Goal: Task Accomplishment & Management: Use online tool/utility

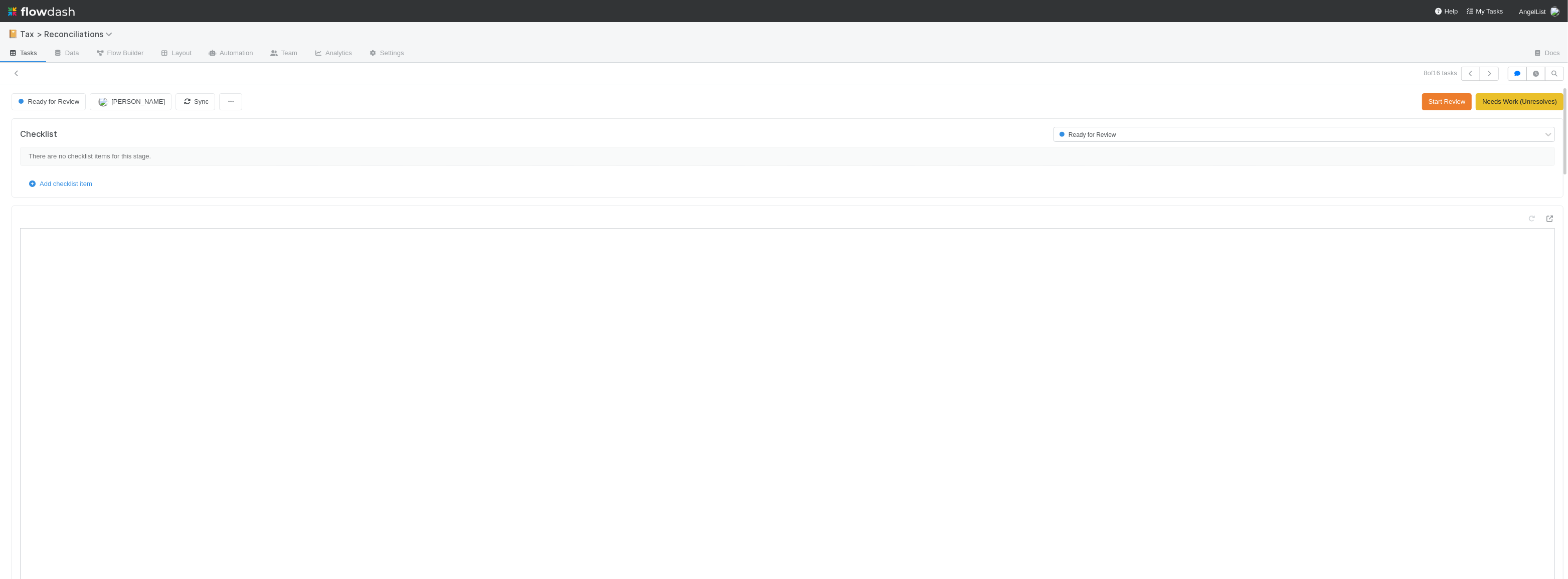
scroll to position [197, 741]
click at [14, 72] on icon at bounding box center [16, 73] width 10 height 7
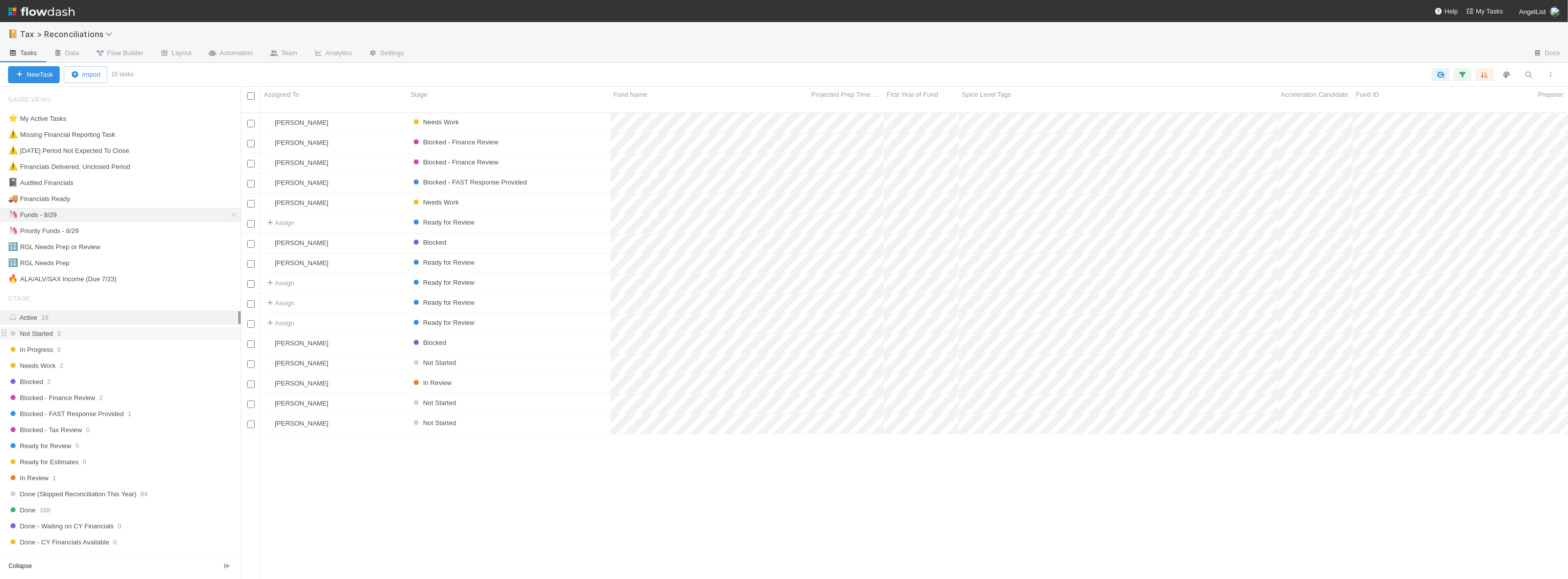
scroll to position [468, 1320]
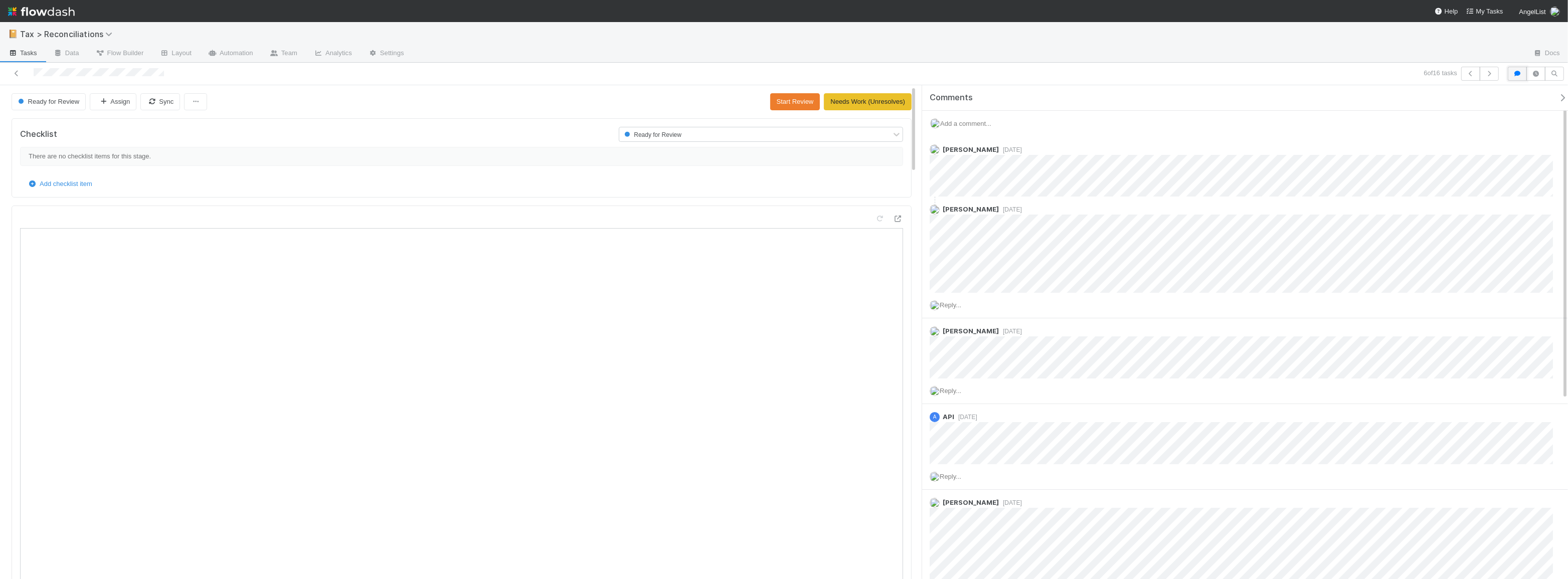
click at [1516, 74] on icon "button" at bounding box center [1517, 74] width 10 height 6
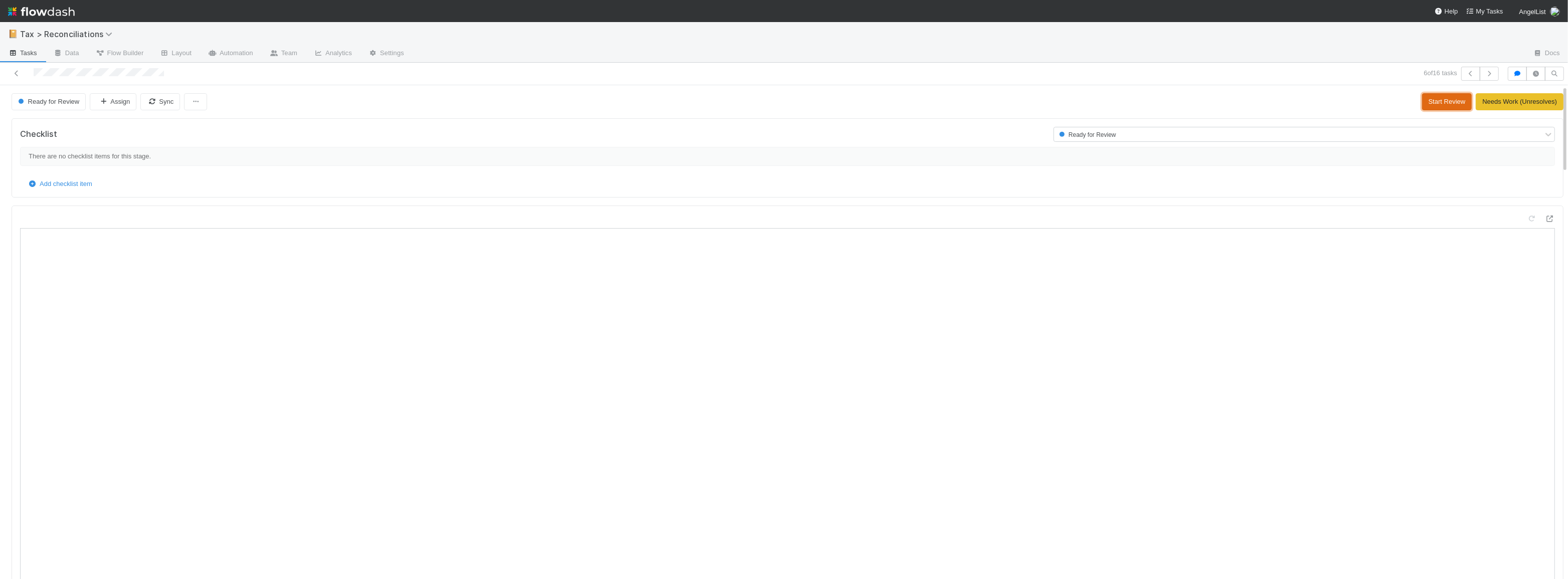
click at [1439, 105] on button "Start Review" at bounding box center [1447, 102] width 50 height 17
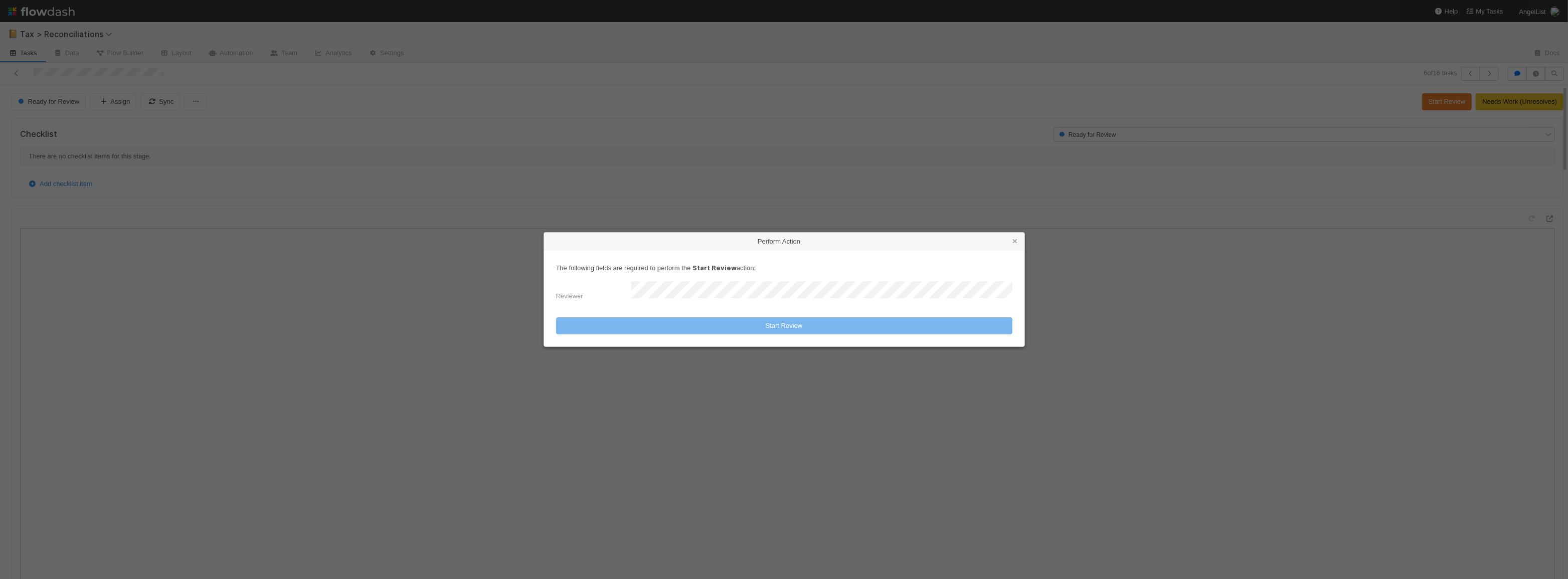
click at [807, 281] on div "The following fields are required to perform the Start Review action: Reviewer" at bounding box center [785, 284] width 457 height 43
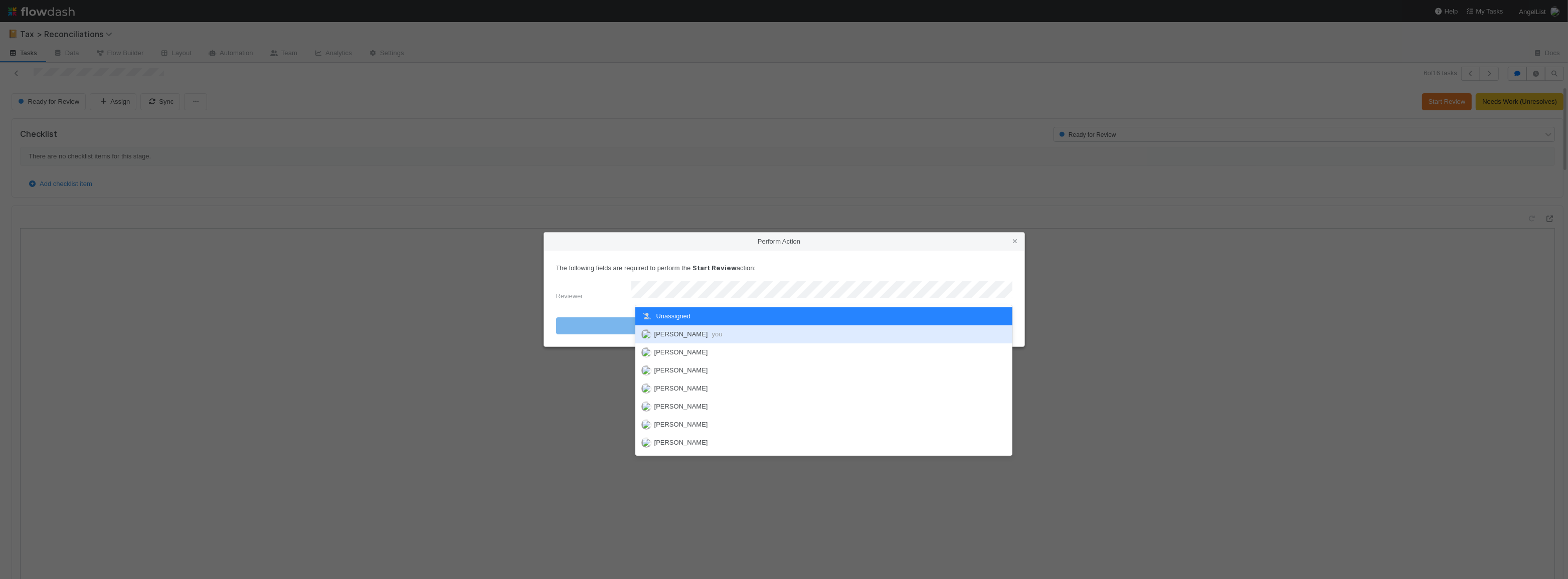
click at [786, 335] on div "[PERSON_NAME] you" at bounding box center [824, 335] width 377 height 18
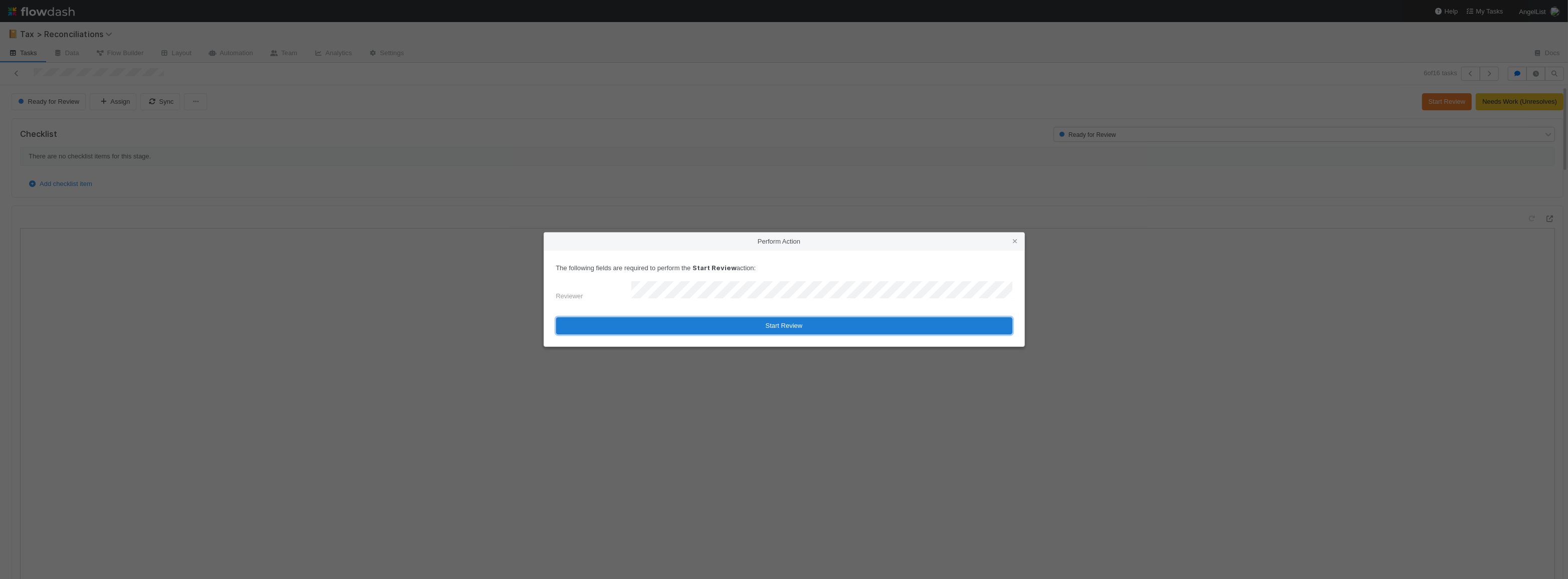
click at [777, 323] on button "Start Review" at bounding box center [785, 326] width 457 height 17
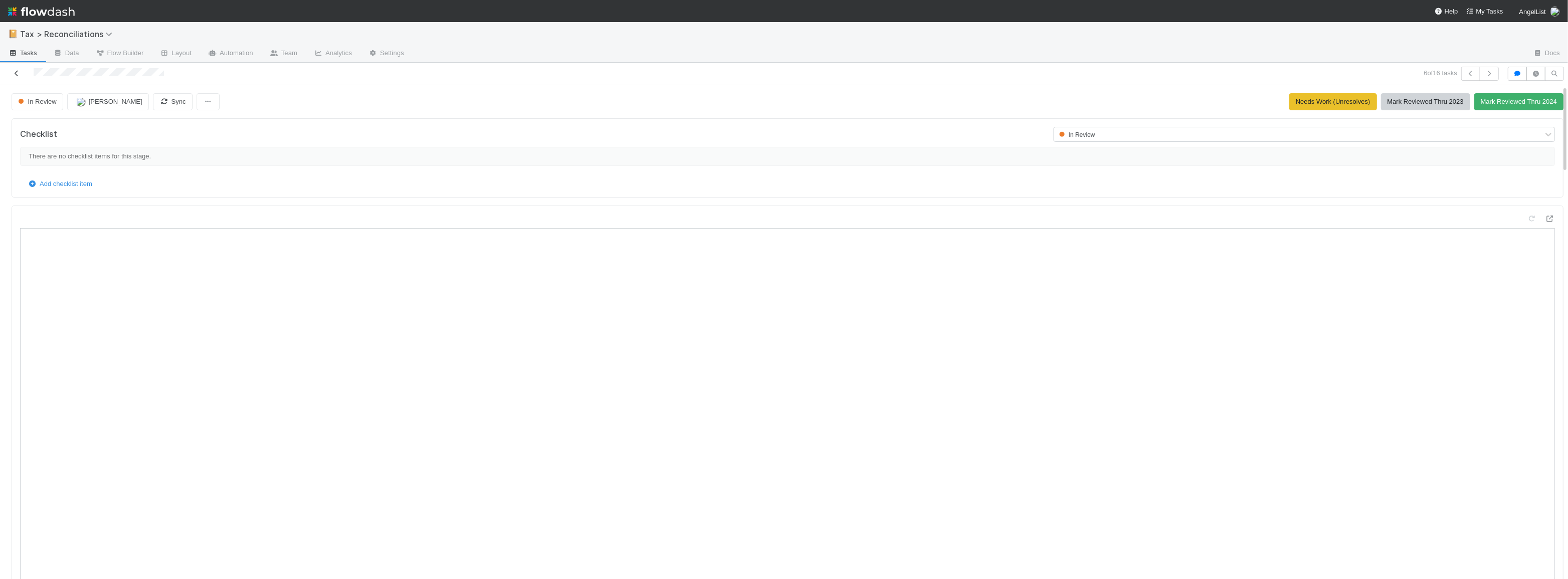
click at [16, 74] on icon at bounding box center [16, 73] width 10 height 7
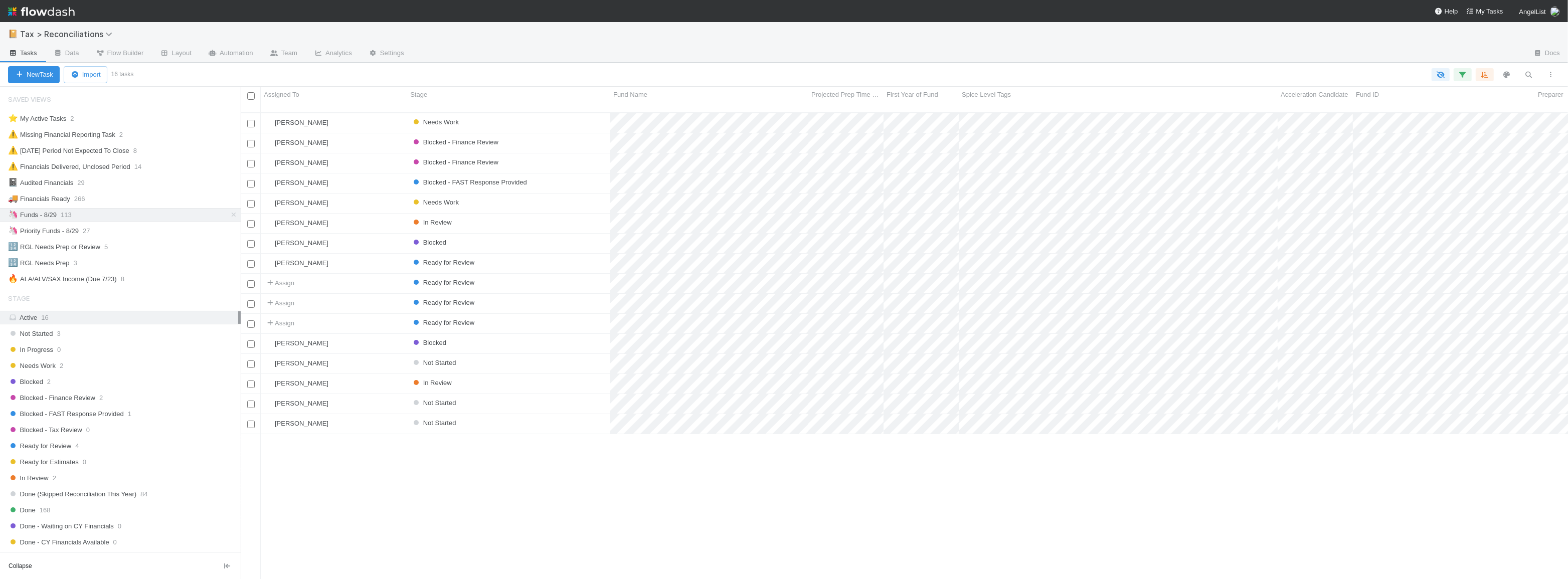
scroll to position [468, 1320]
click at [590, 275] on div "Ready for Review" at bounding box center [509, 284] width 203 height 19
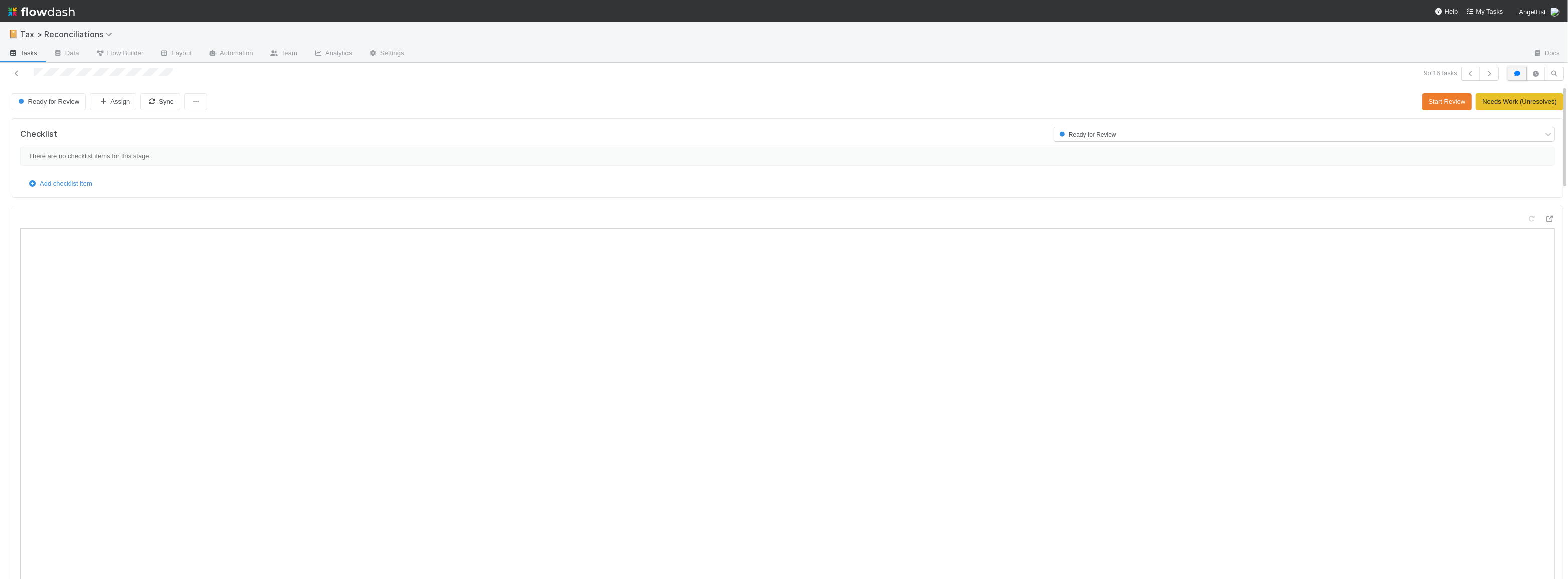
click at [1508, 69] on button "button" at bounding box center [1517, 74] width 19 height 14
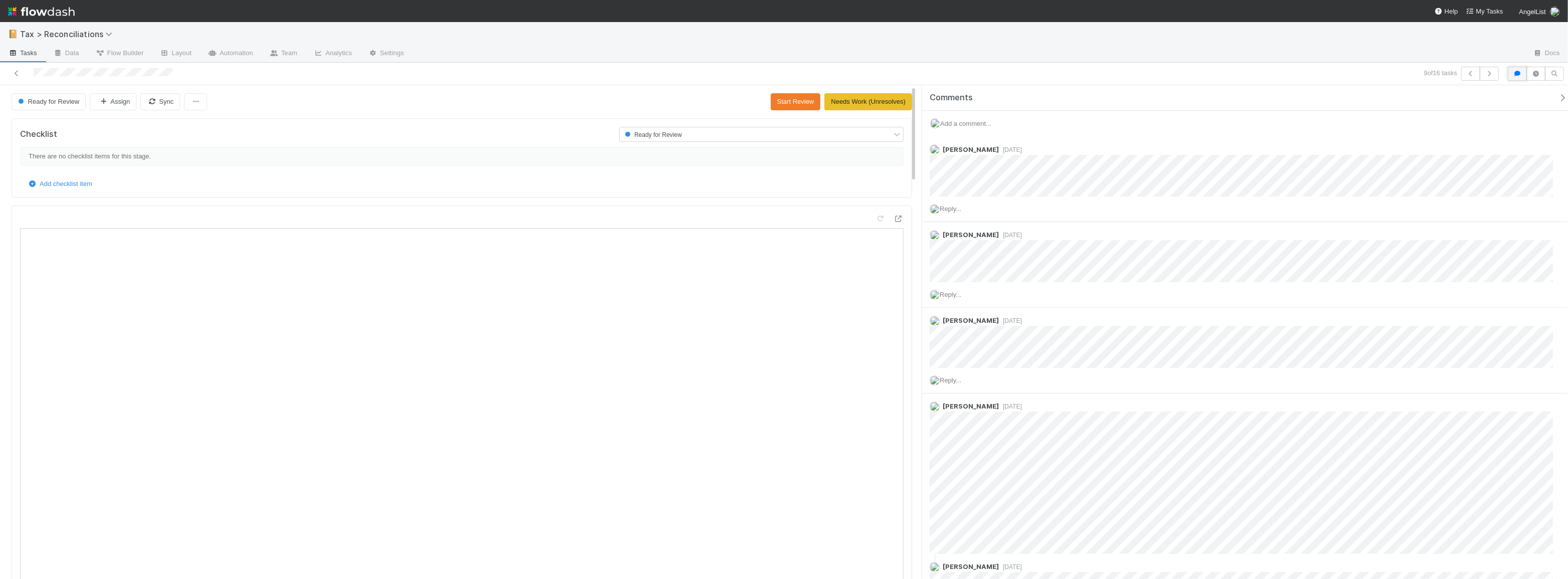
click at [1515, 75] on icon "button" at bounding box center [1517, 74] width 10 height 6
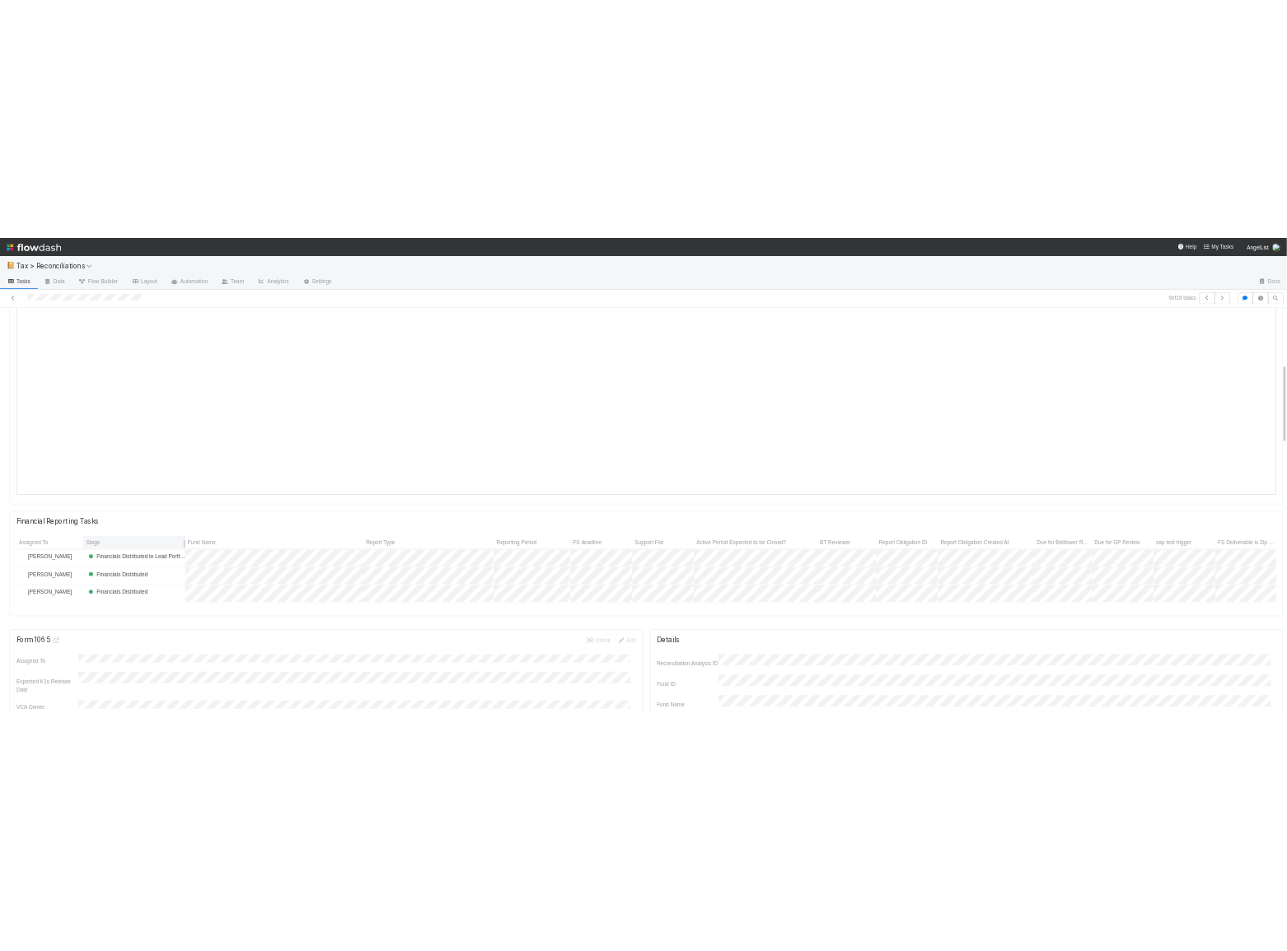
scroll to position [224, 0]
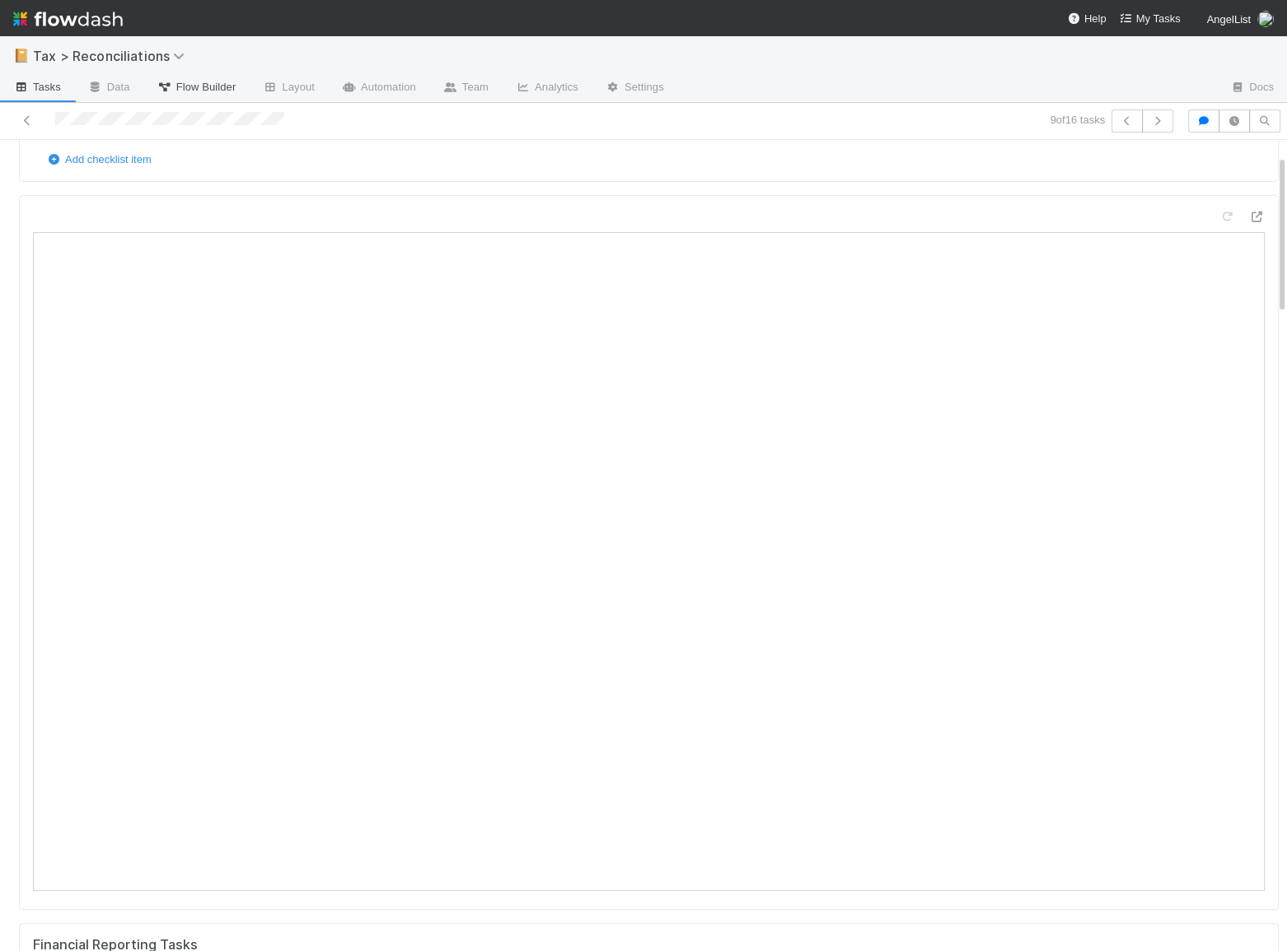
scroll to position [74, 0]
click at [1195, 124] on icon "button" at bounding box center [1203, 121] width 16 height 10
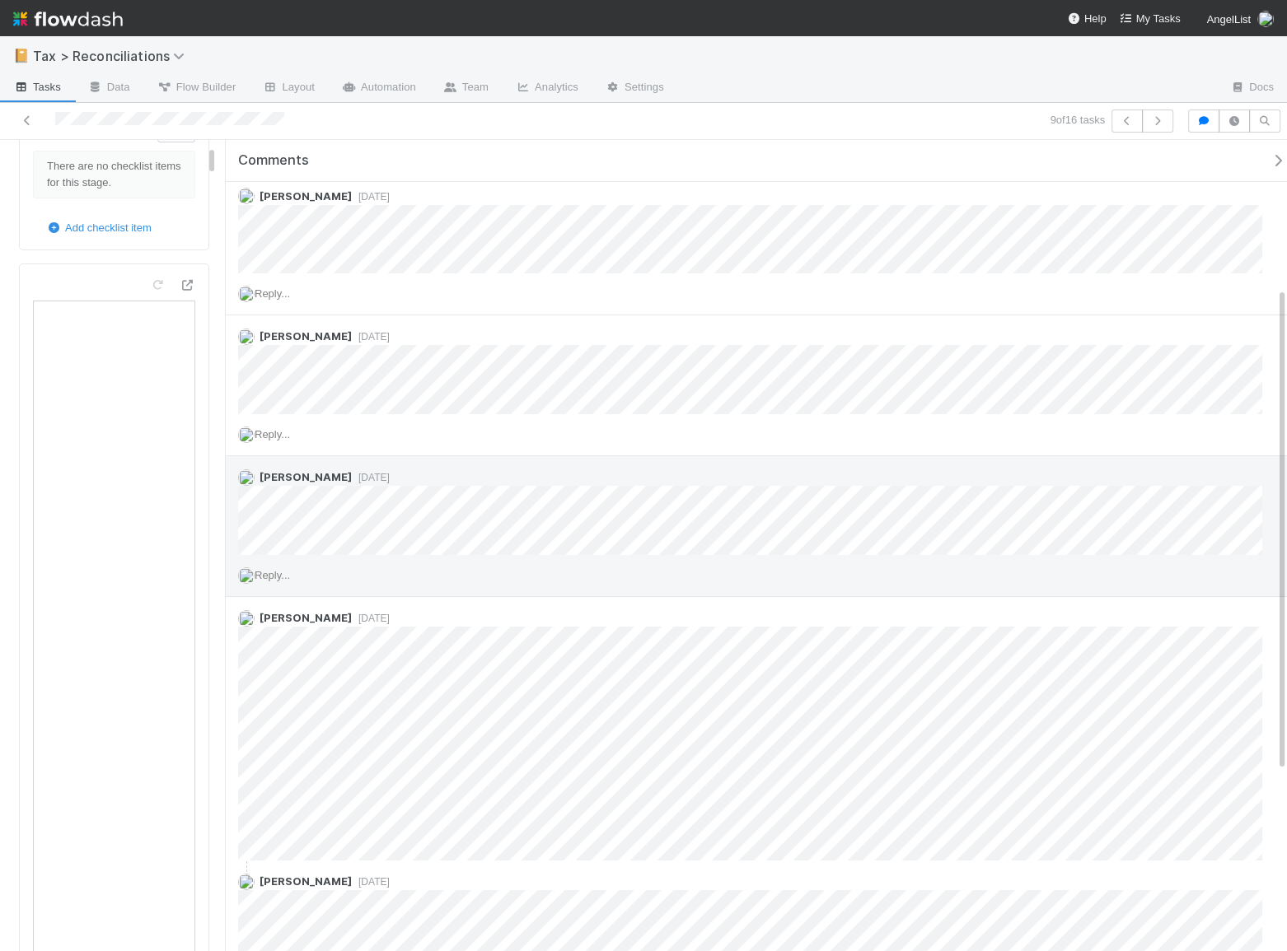
scroll to position [0, 0]
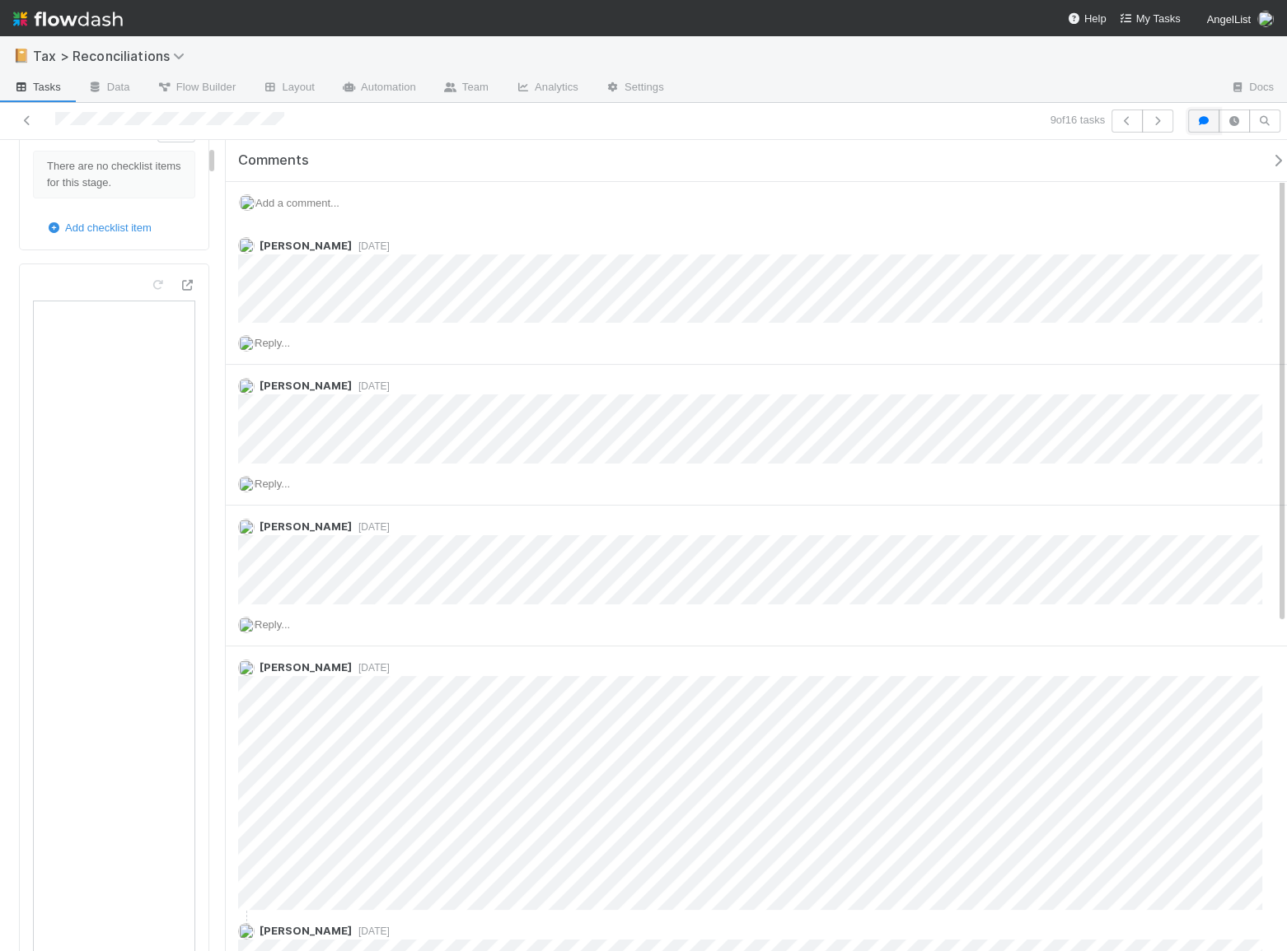
click at [1213, 126] on button "button" at bounding box center [1203, 121] width 31 height 23
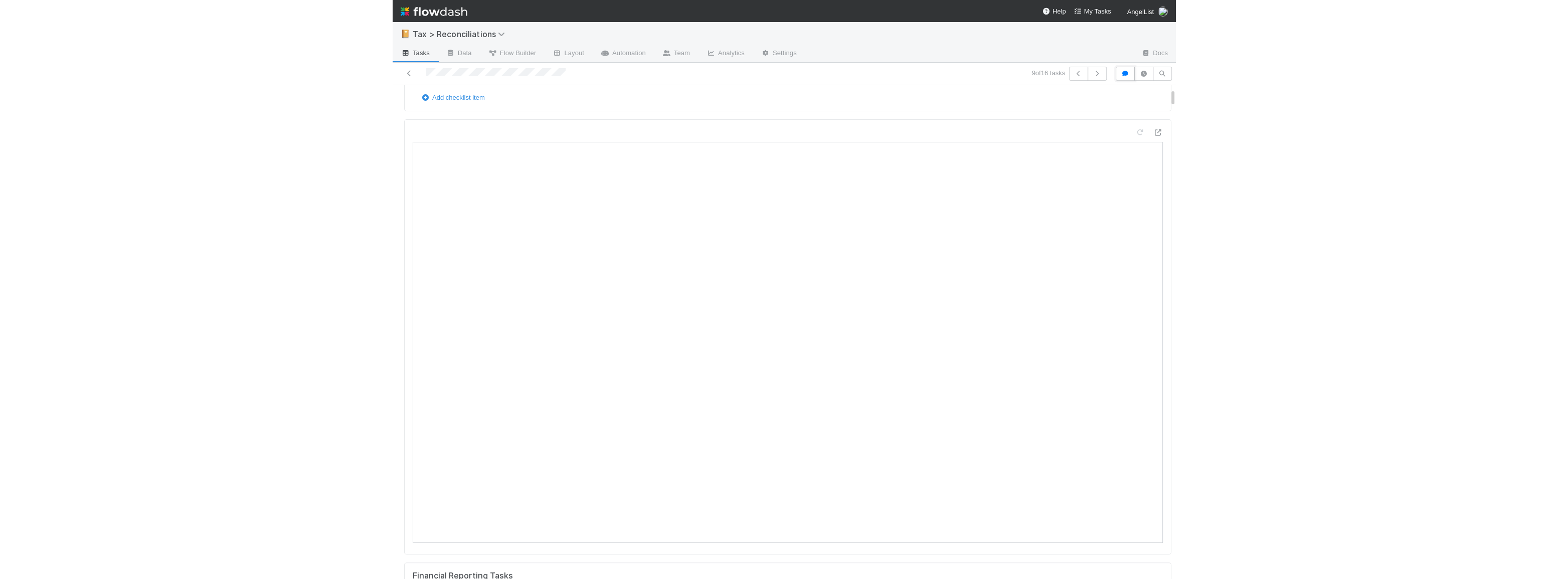
scroll to position [45, 0]
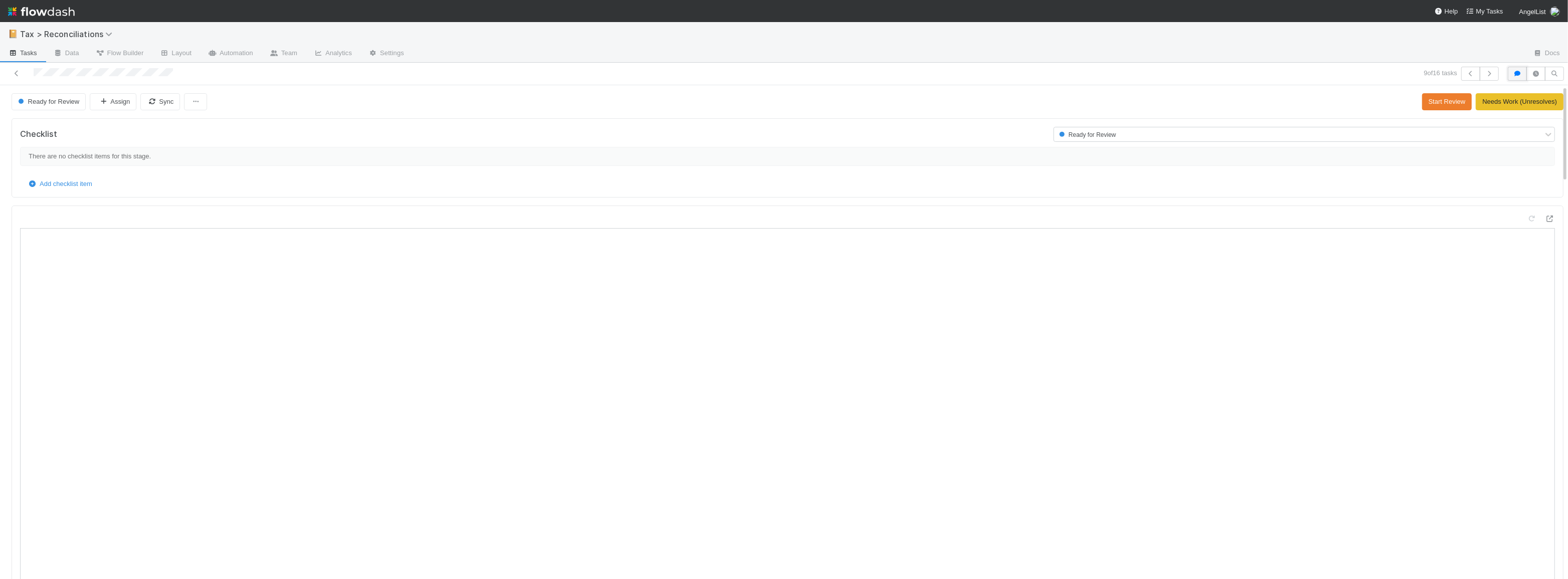
click at [1514, 75] on icon "button" at bounding box center [1517, 74] width 10 height 6
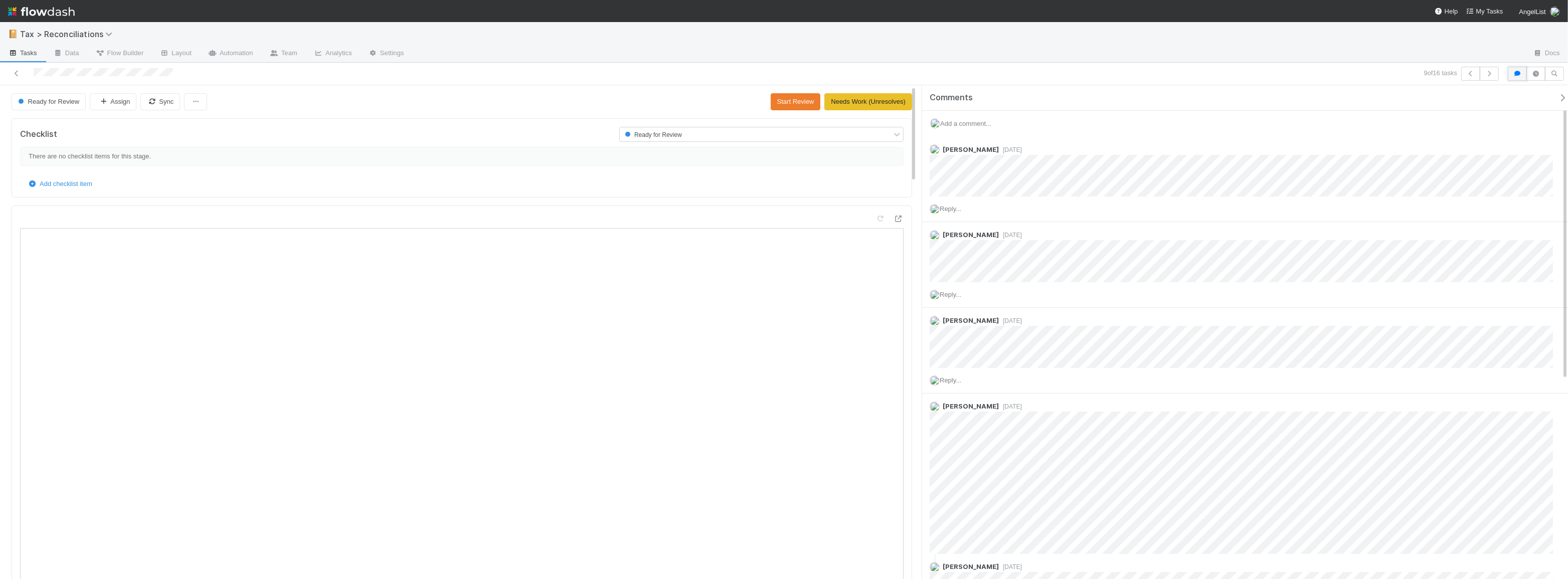
click at [1514, 75] on icon "button" at bounding box center [1517, 74] width 10 height 6
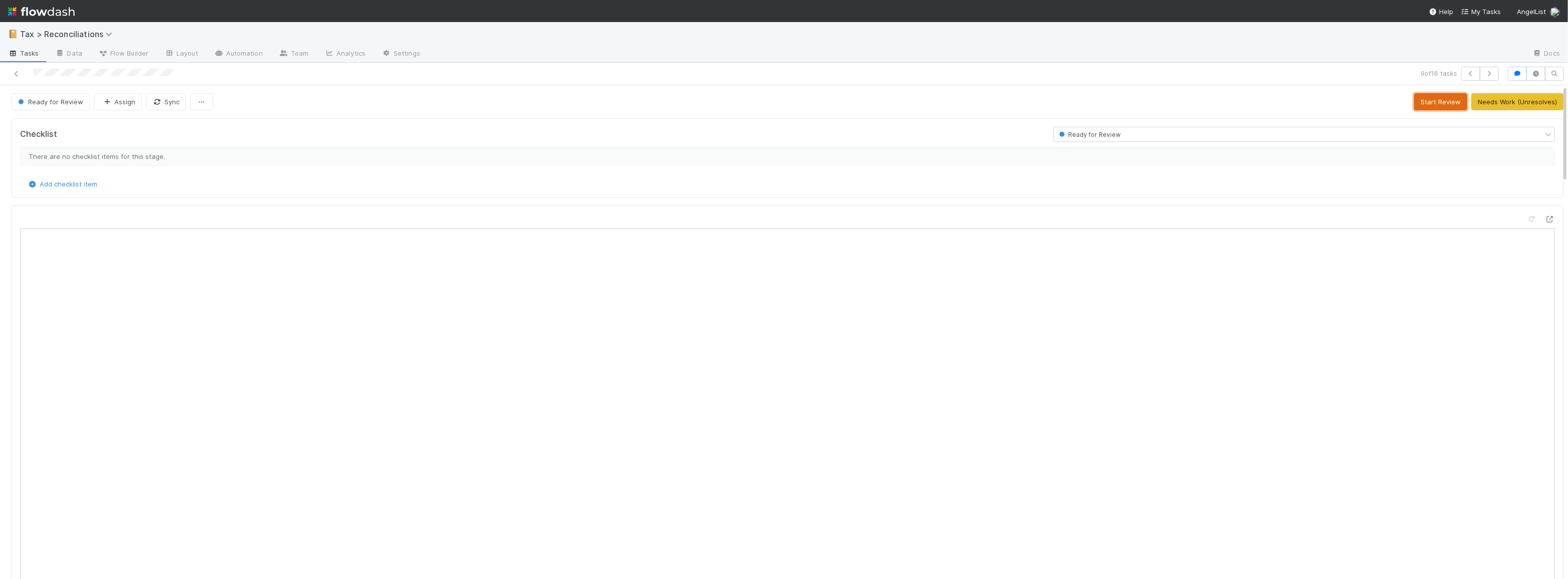
click at [1437, 106] on button "Start Review" at bounding box center [1440, 102] width 53 height 17
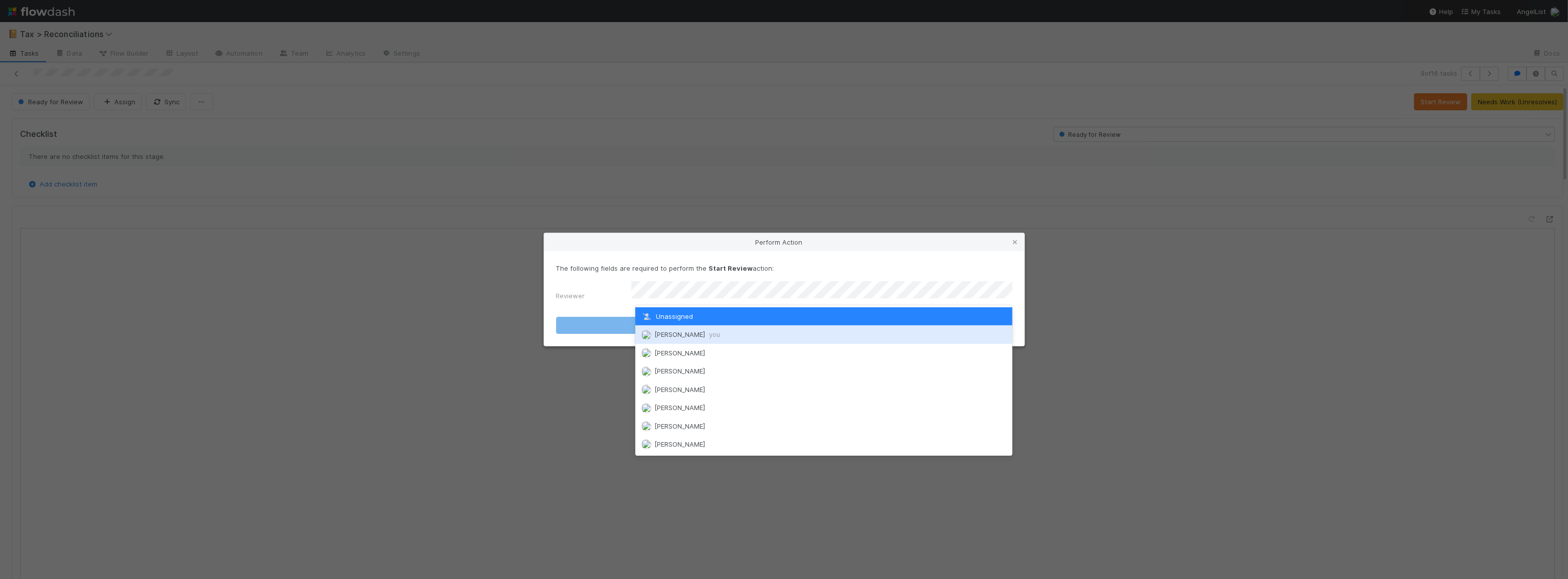
click at [807, 331] on div "[PERSON_NAME] you" at bounding box center [824, 335] width 377 height 18
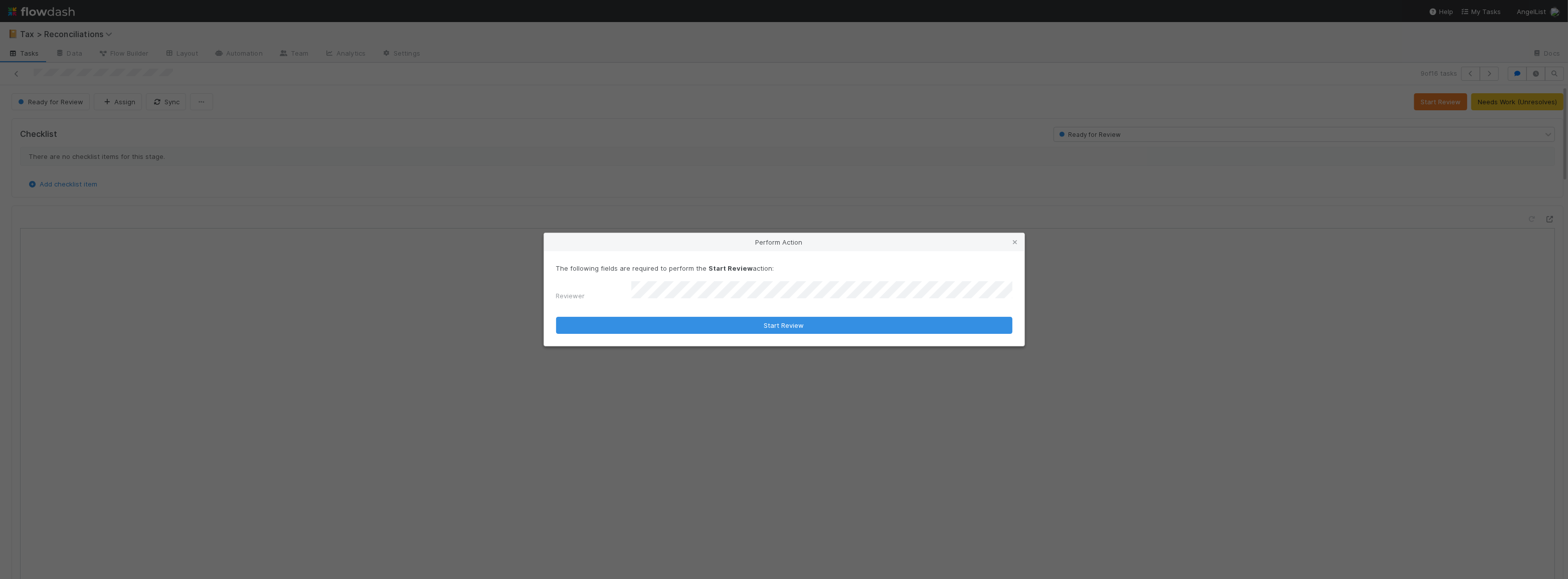
click at [788, 331] on div "The following fields are required to perform the Start Review action: Reviewer …" at bounding box center [784, 299] width 480 height 95
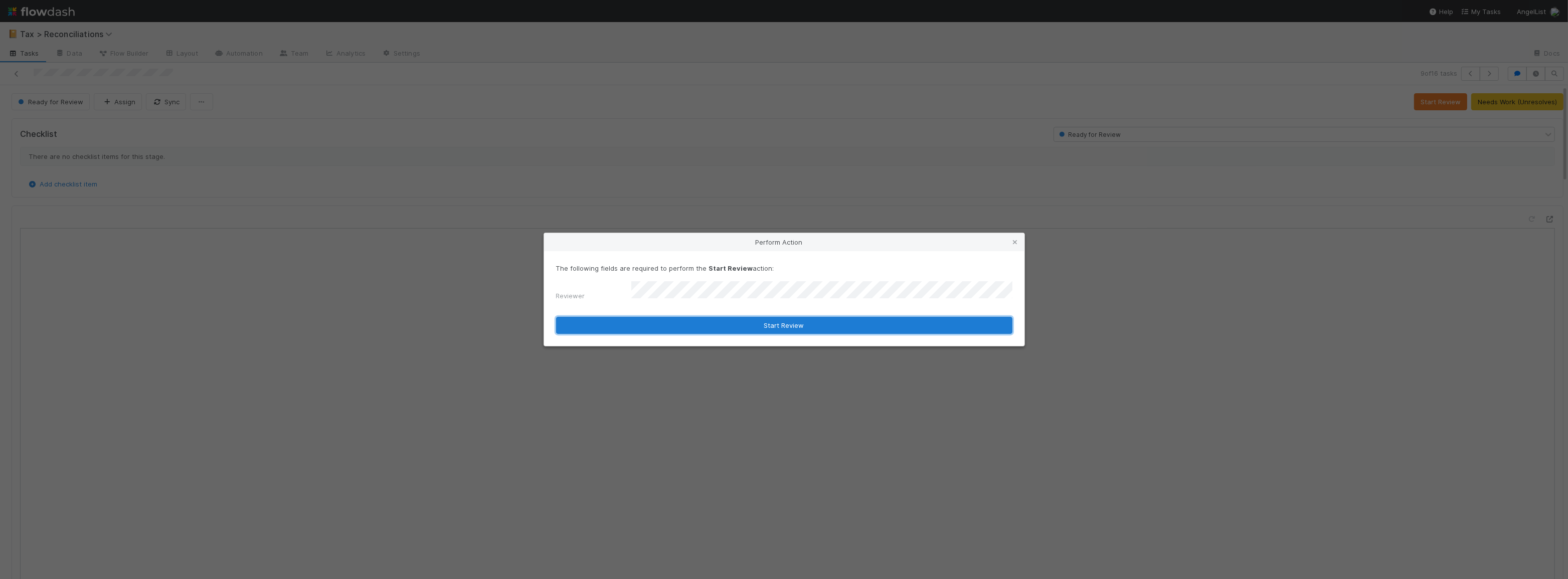
click at [790, 325] on button "Start Review" at bounding box center [785, 326] width 457 height 17
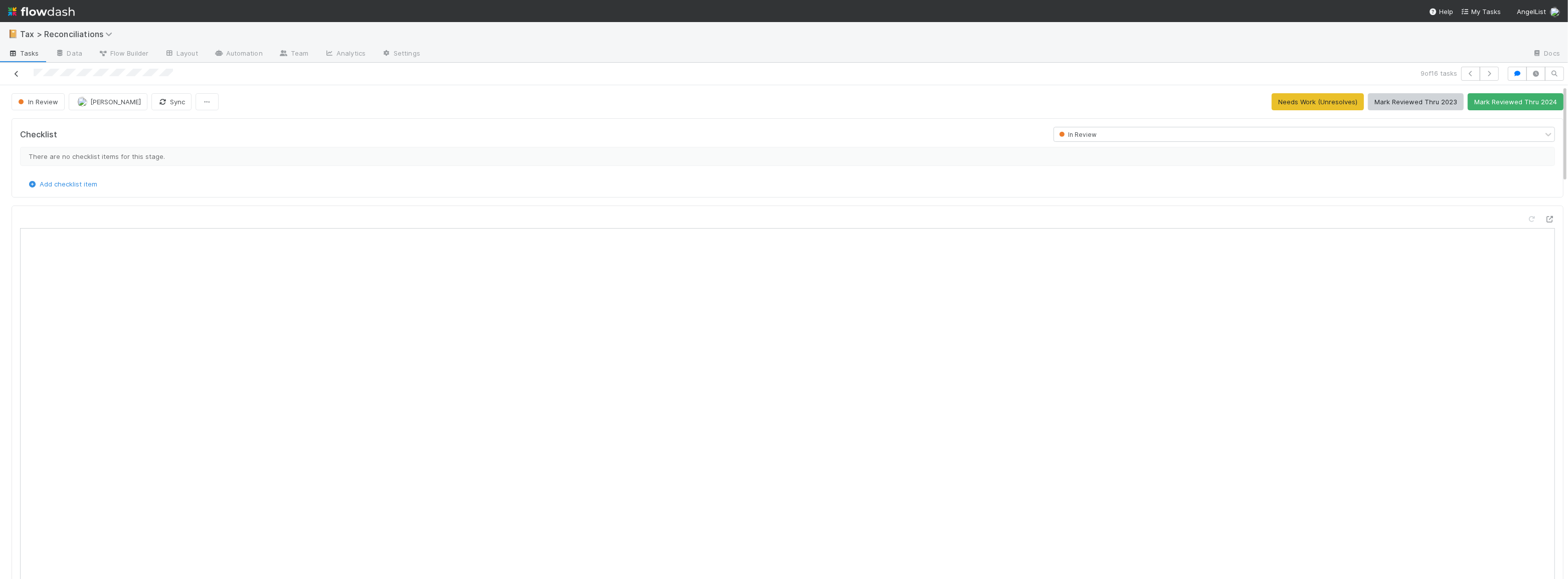
click at [13, 75] on icon at bounding box center [16, 74] width 10 height 7
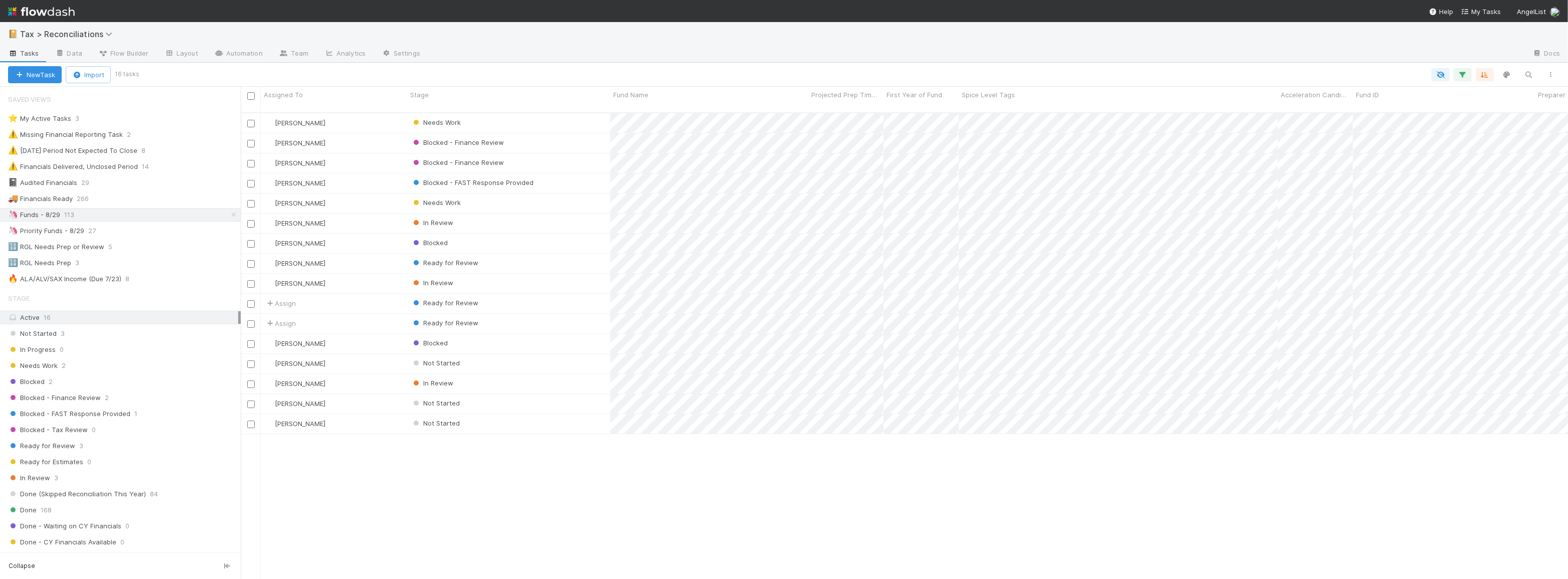
scroll to position [468, 1320]
click at [534, 275] on div "In Review" at bounding box center [509, 284] width 203 height 19
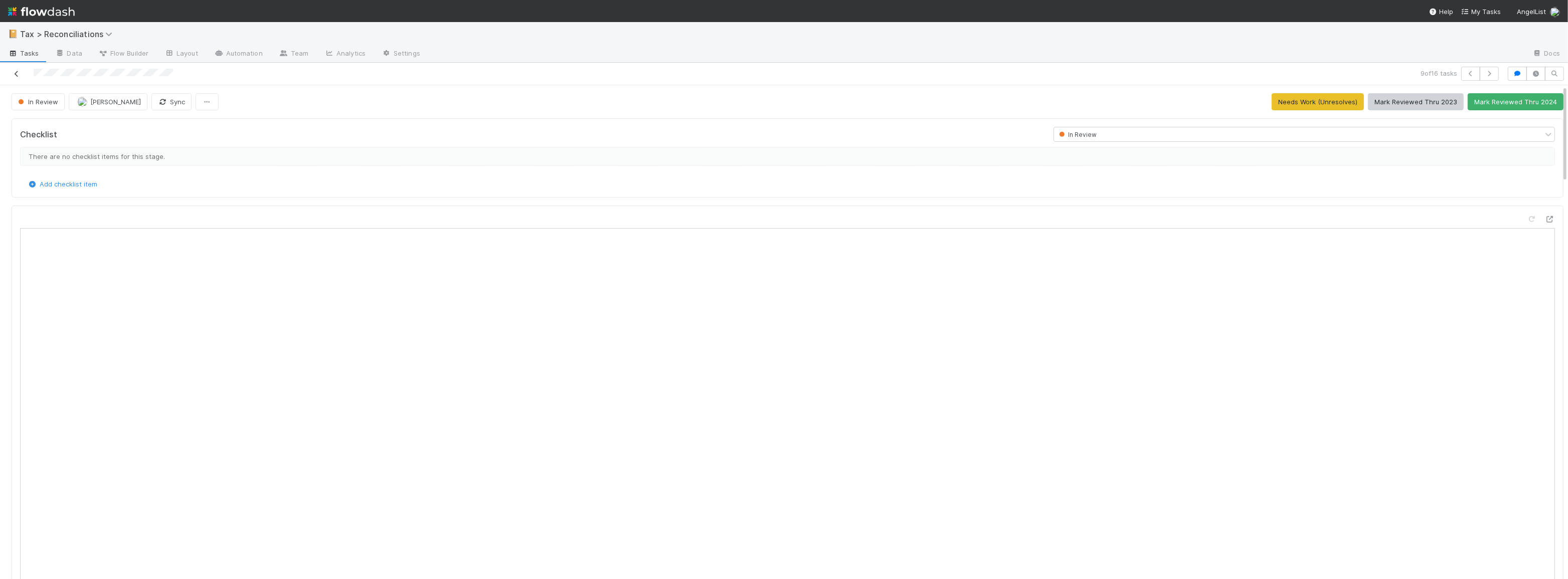
click at [19, 77] on link at bounding box center [16, 74] width 10 height 10
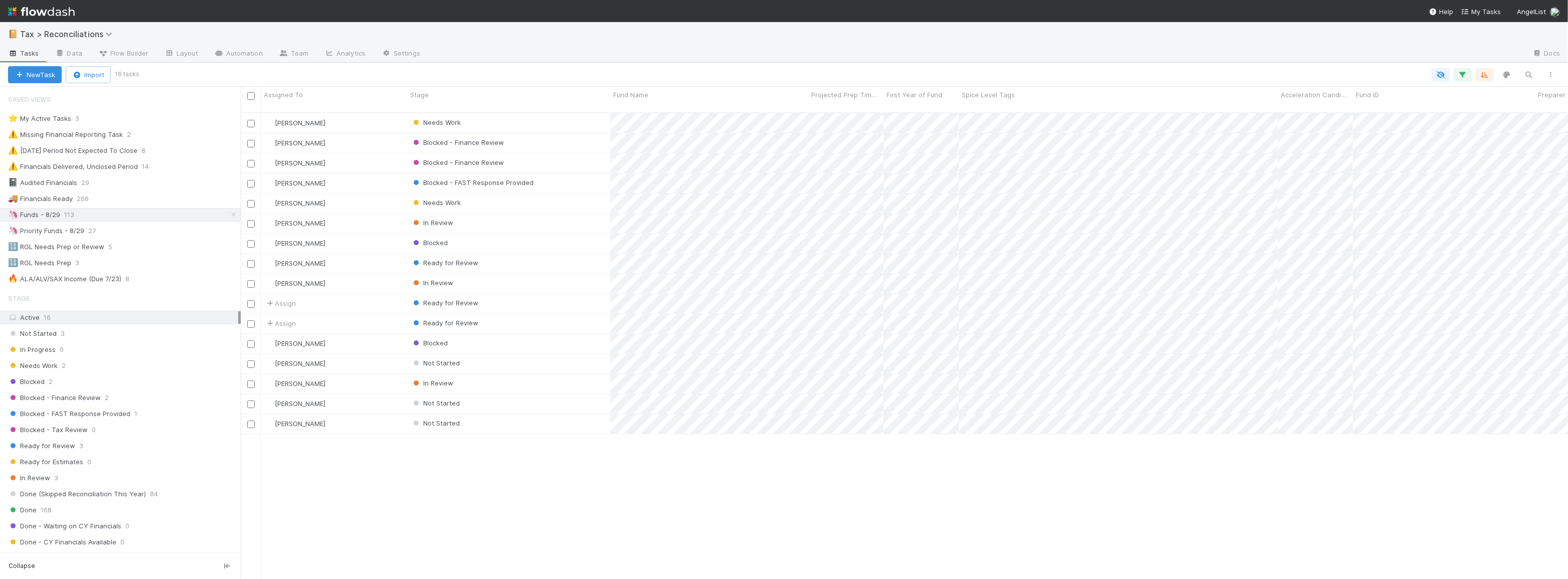
scroll to position [468, 1320]
click at [581, 261] on div "Ready for Review" at bounding box center [509, 264] width 203 height 19
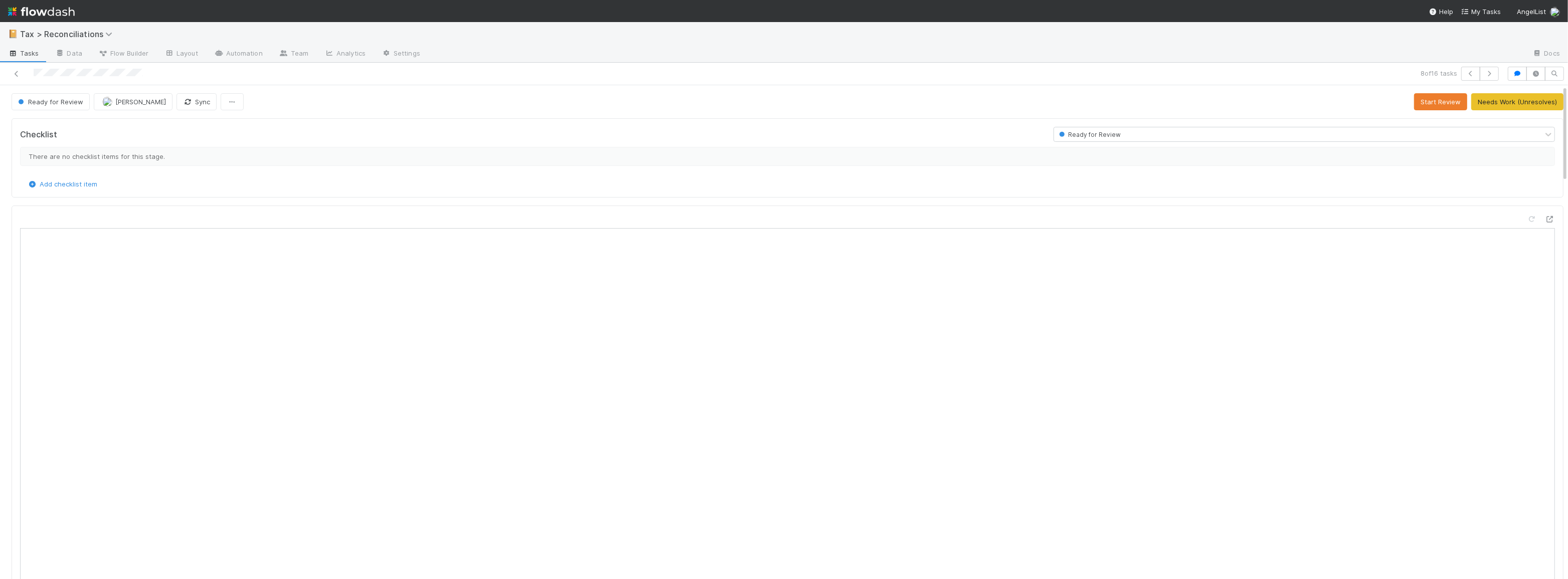
scroll to position [197, 741]
click at [1513, 71] on icon "button" at bounding box center [1517, 74] width 10 height 6
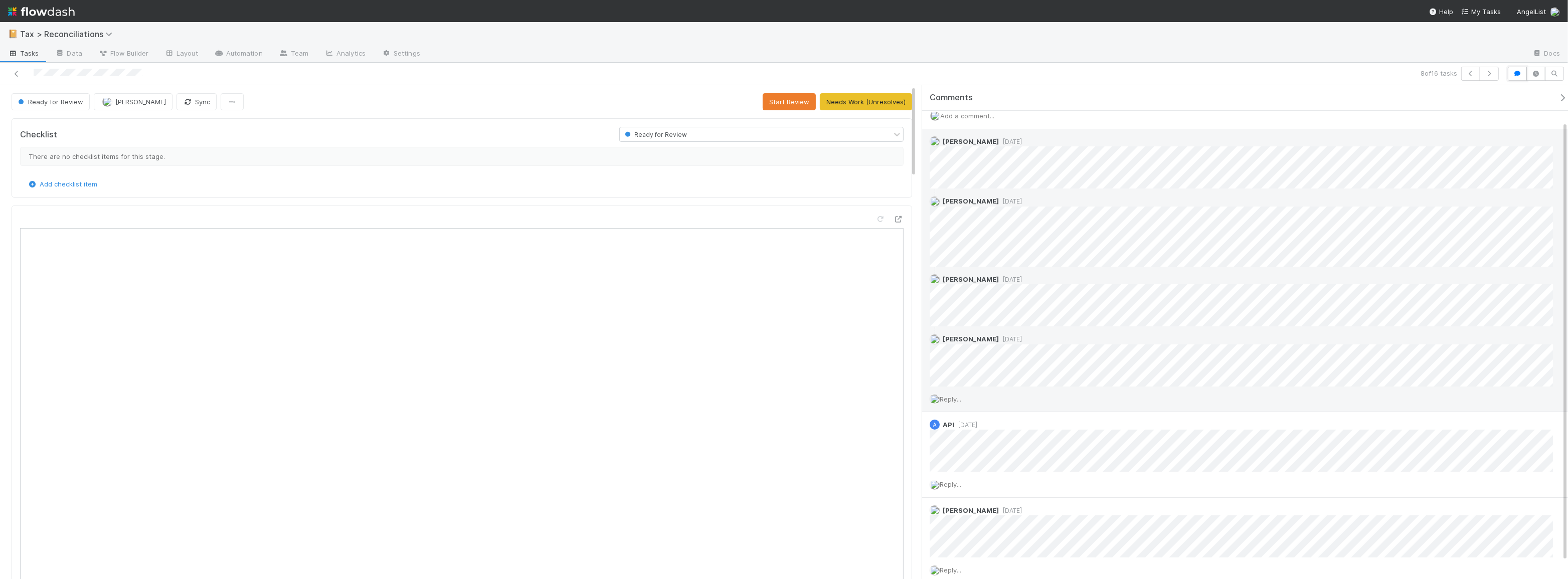
scroll to position [0, 0]
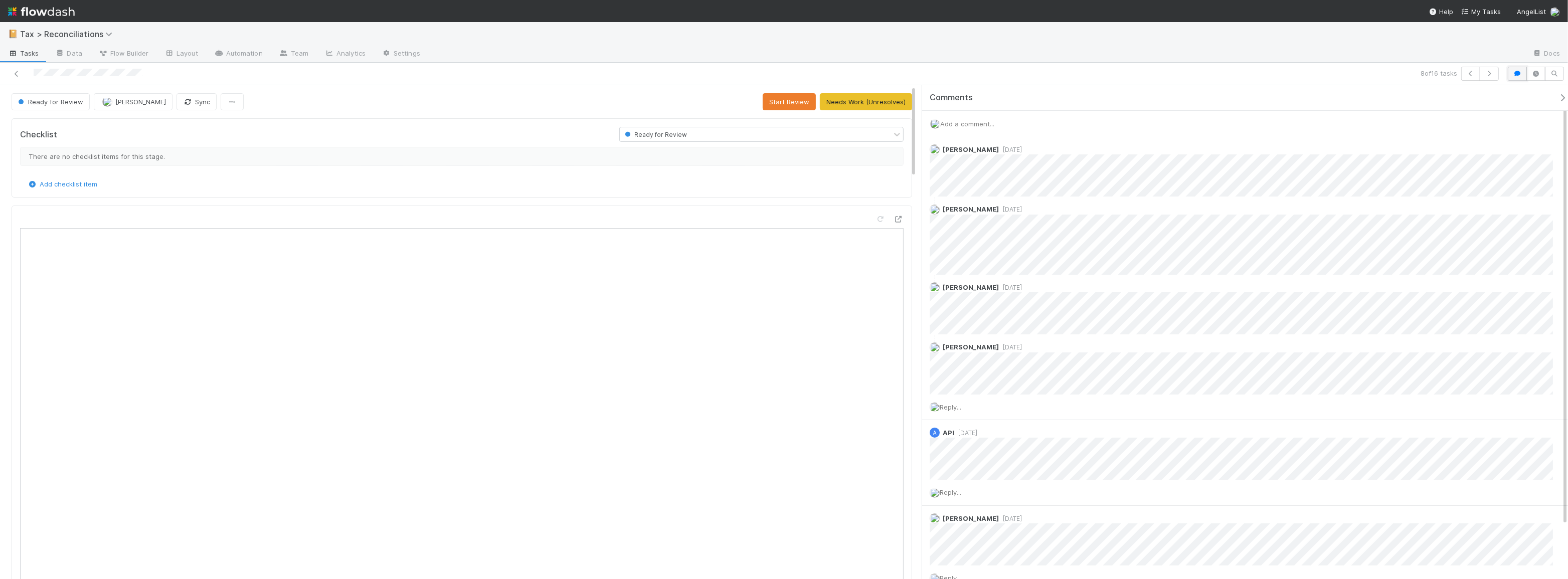
click at [1518, 72] on icon "button" at bounding box center [1517, 74] width 10 height 6
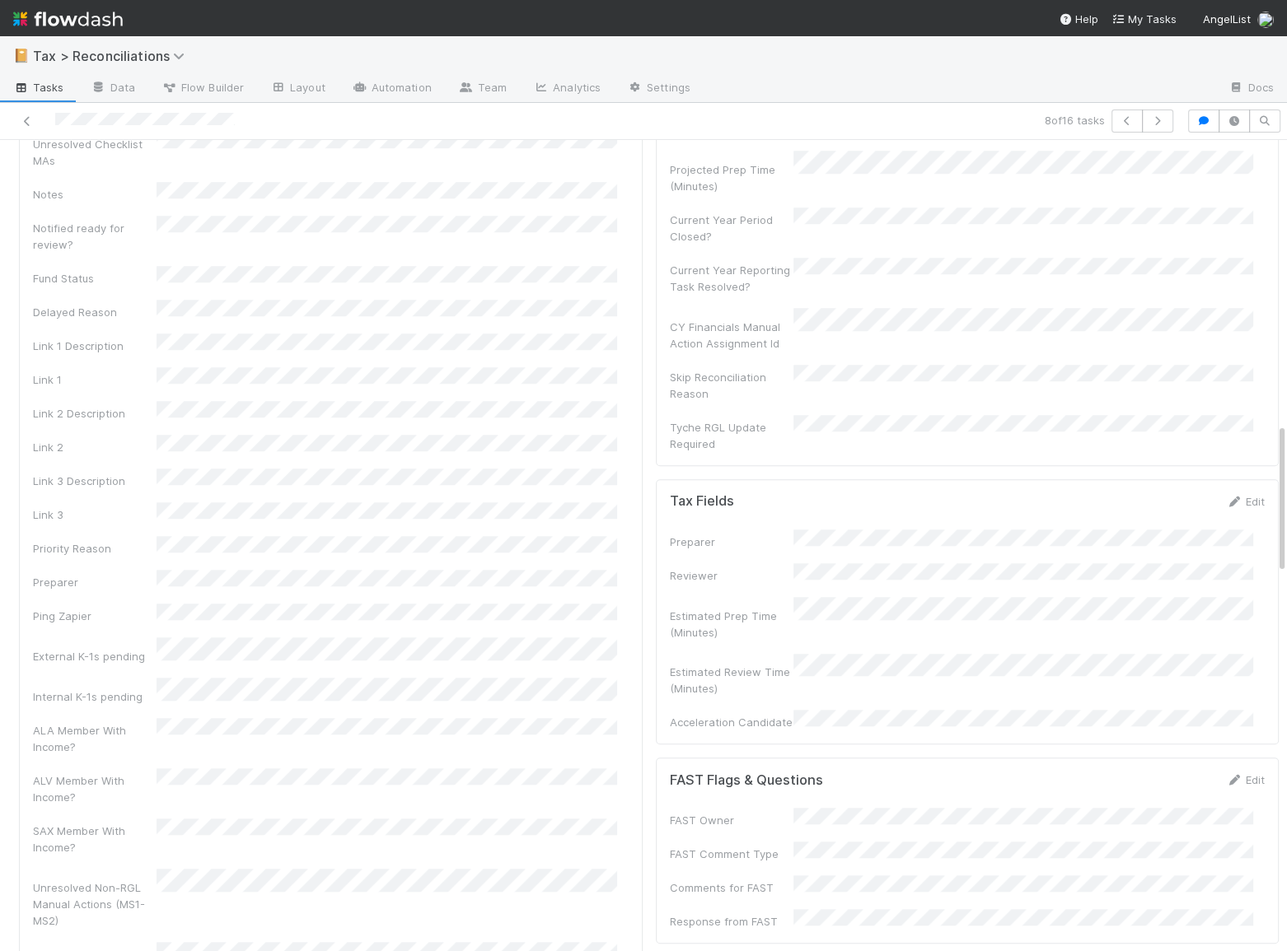
scroll to position [1423, 0]
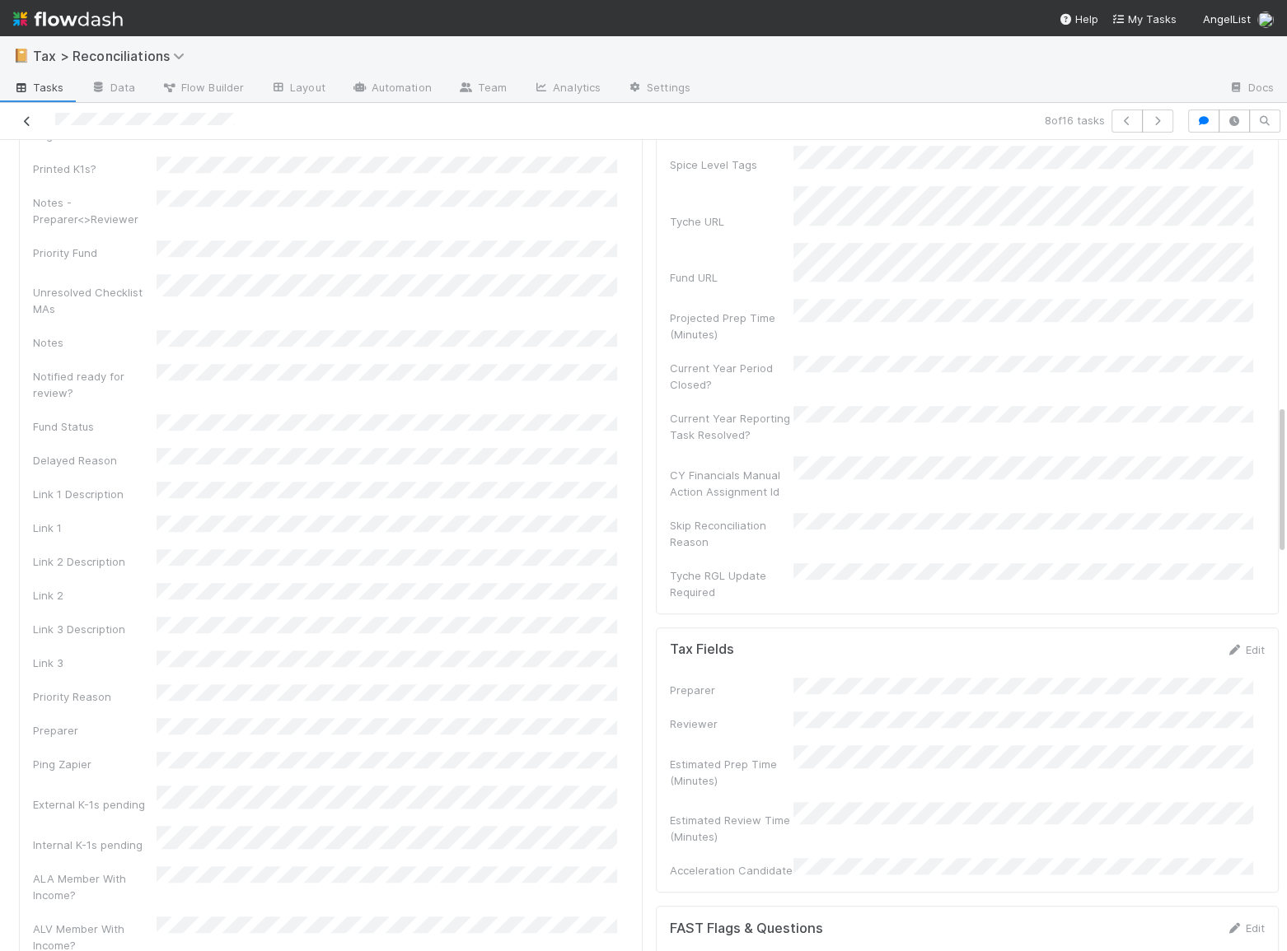
click at [26, 119] on icon at bounding box center [27, 121] width 16 height 11
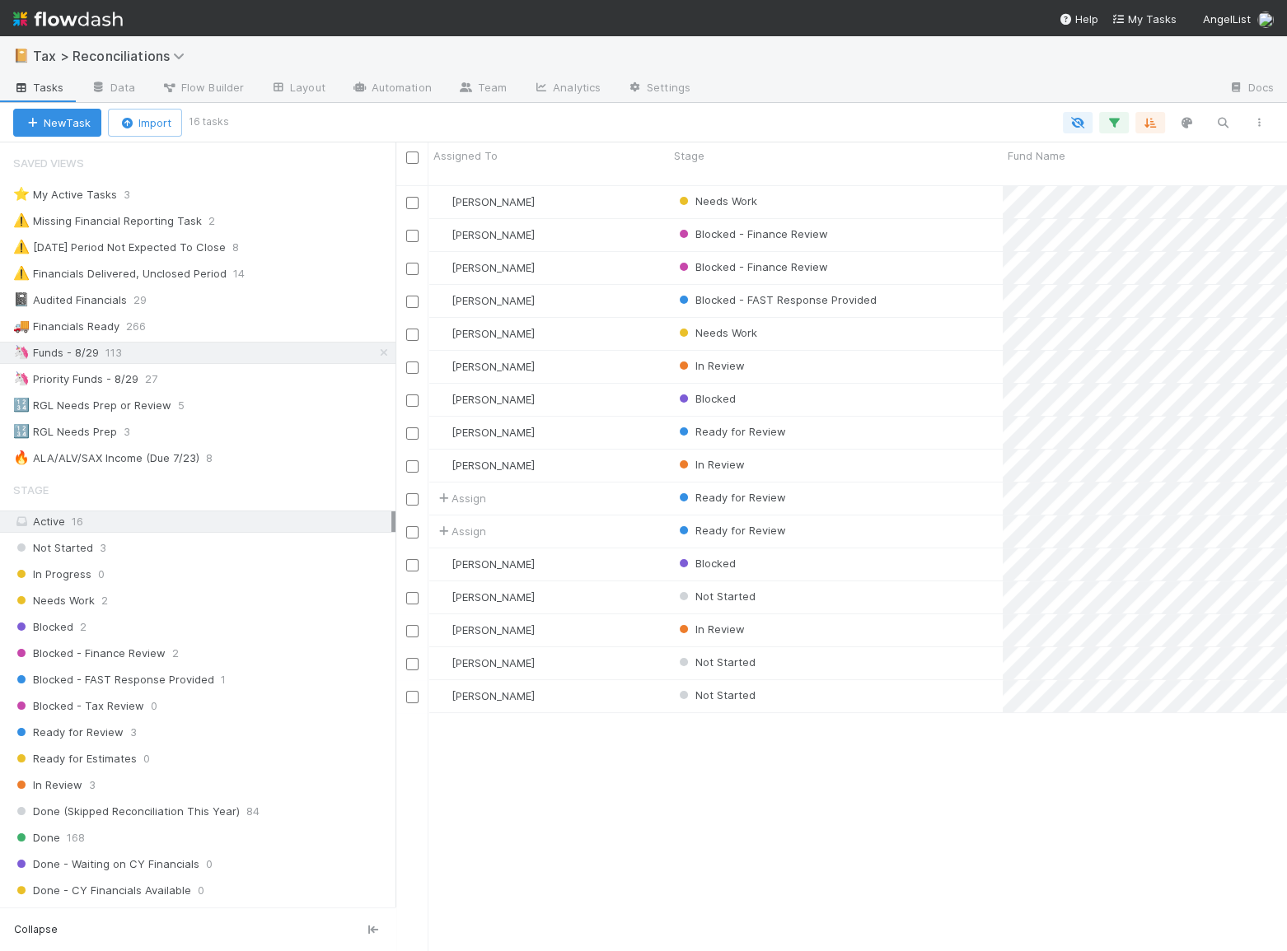
scroll to position [768, 880]
click at [840, 423] on div "Ready for Review" at bounding box center [836, 433] width 334 height 32
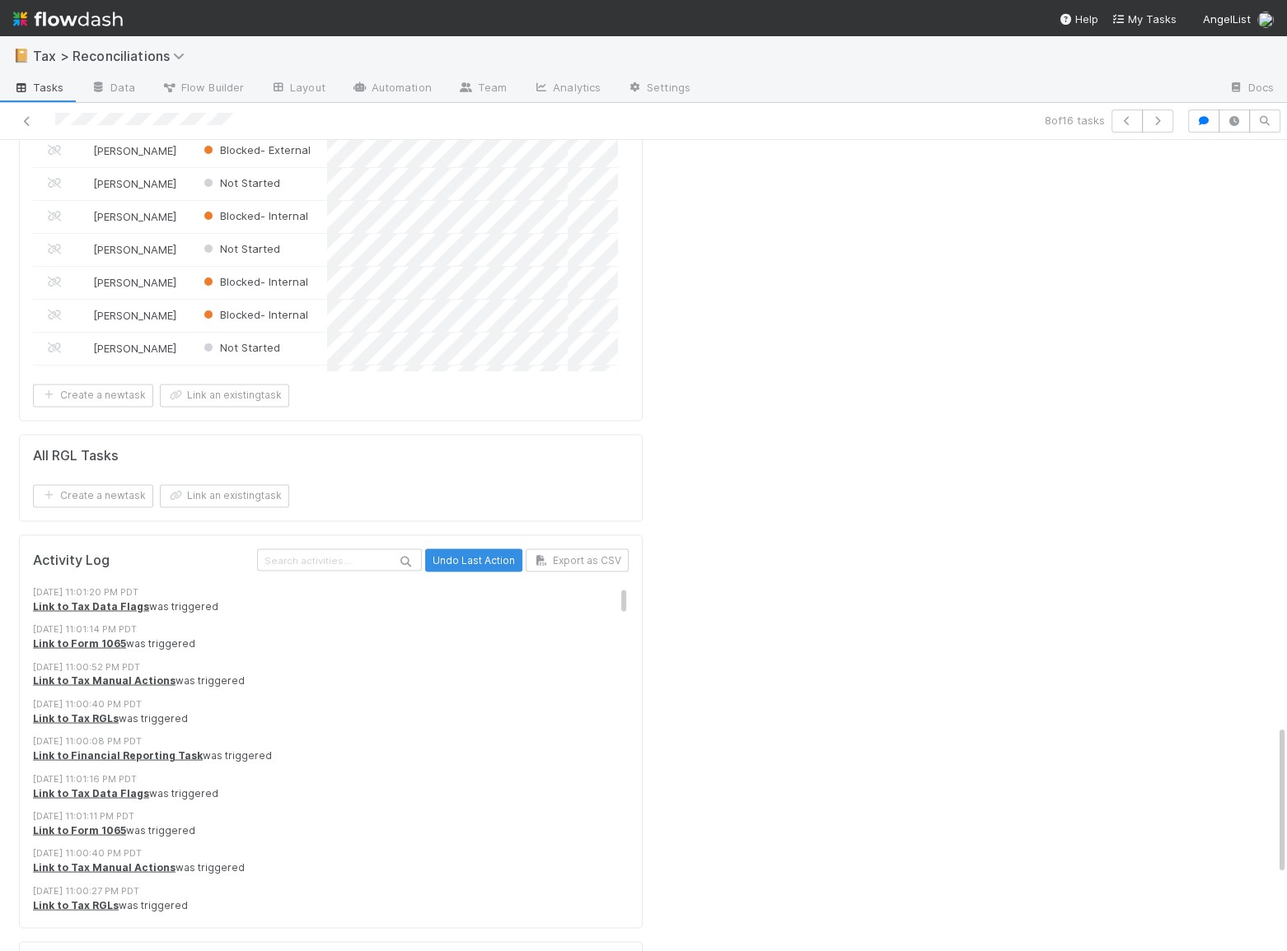
click at [330, 673] on div "Link to Tax Manual Actions was triggered" at bounding box center [336, 680] width 607 height 15
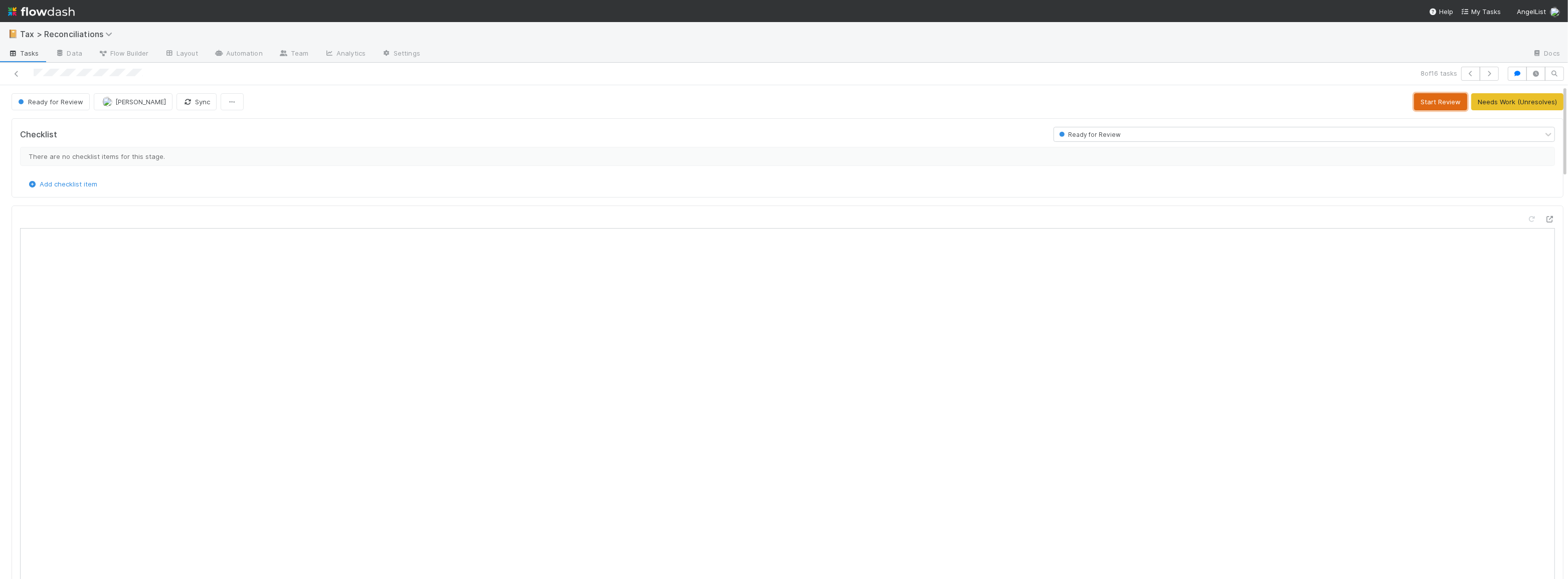
click at [1436, 103] on button "Start Review" at bounding box center [1440, 102] width 53 height 17
click at [1498, 101] on button "Mark Reviewed Thru 2024" at bounding box center [1515, 102] width 96 height 17
click at [19, 74] on icon at bounding box center [16, 74] width 10 height 7
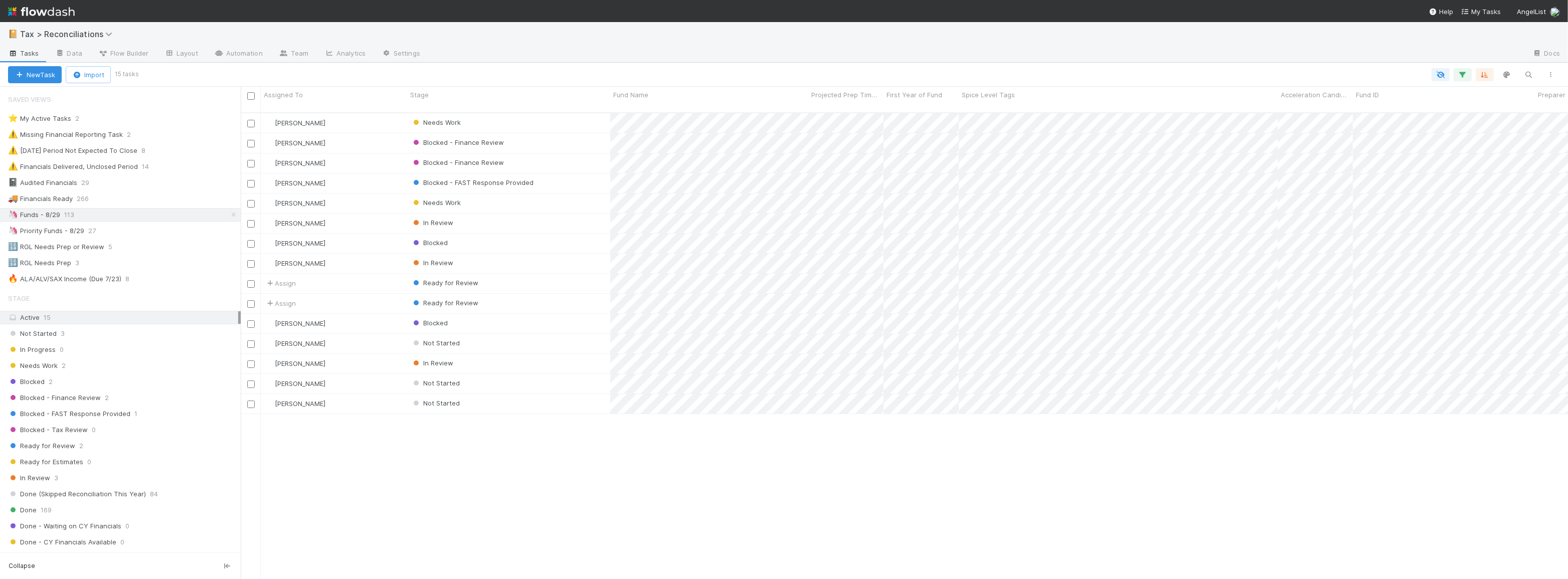
scroll to position [468, 1320]
click at [1467, 75] on icon "button" at bounding box center [1463, 74] width 10 height 9
click at [1185, 144] on link "And.." at bounding box center [1180, 144] width 32 height 15
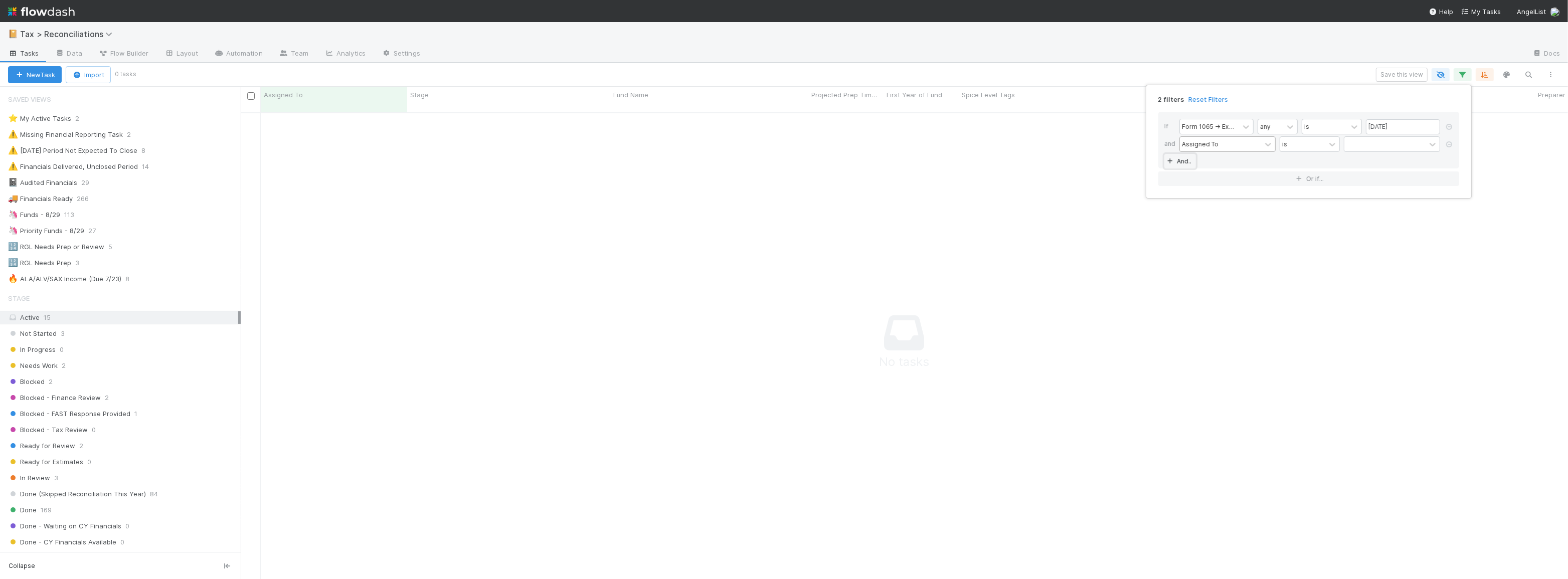
scroll to position [461, 1320]
click at [1205, 145] on div "Assigned To" at bounding box center [1200, 144] width 37 height 9
type input "F"
click at [1317, 147] on div "contains" at bounding box center [1303, 144] width 45 height 15
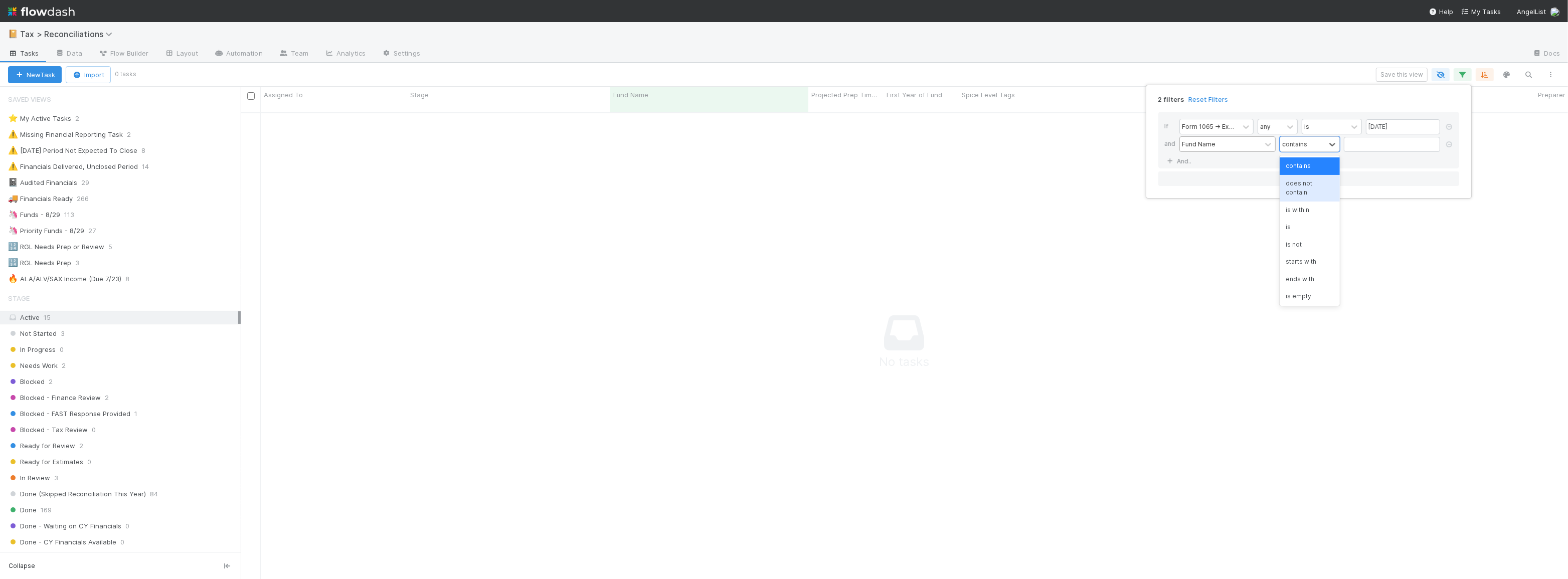
drag, startPoint x: 1309, startPoint y: 184, endPoint x: 1340, endPoint y: 166, distance: 35.8
click at [1309, 183] on div "does not contain" at bounding box center [1309, 189] width 60 height 27
click at [1367, 150] on input "text" at bounding box center [1392, 144] width 96 height 15
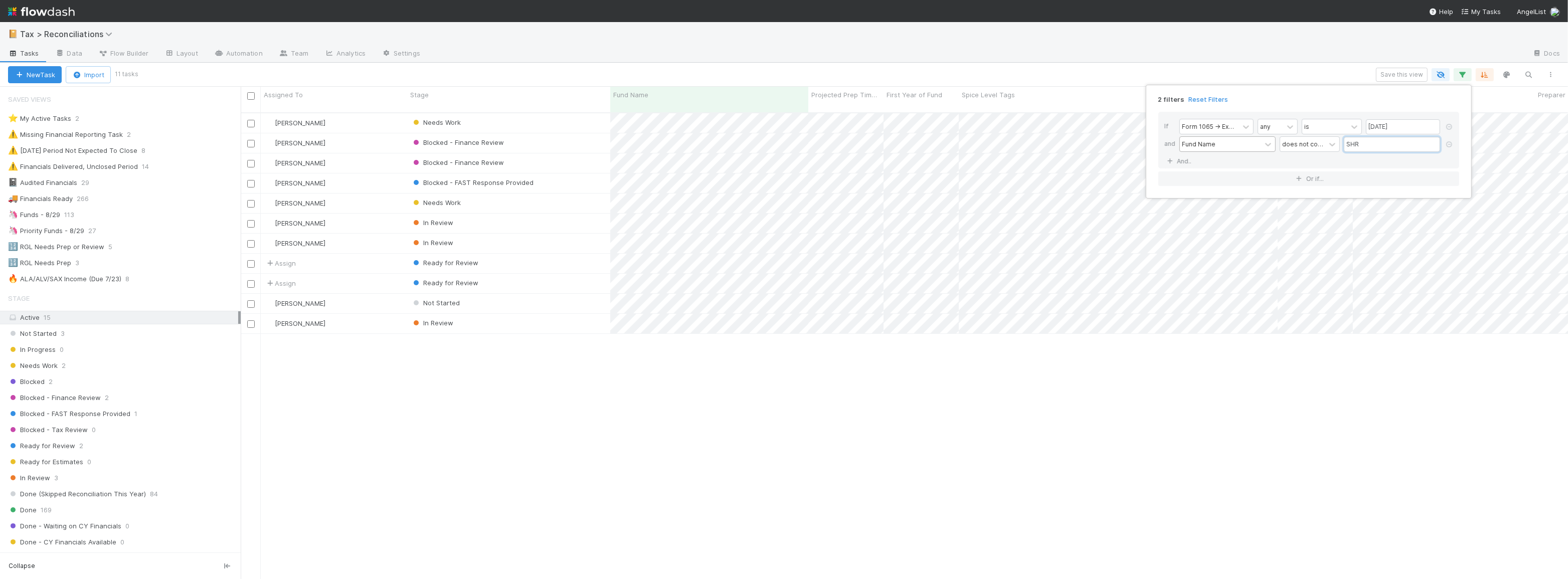
scroll to position [468, 1320]
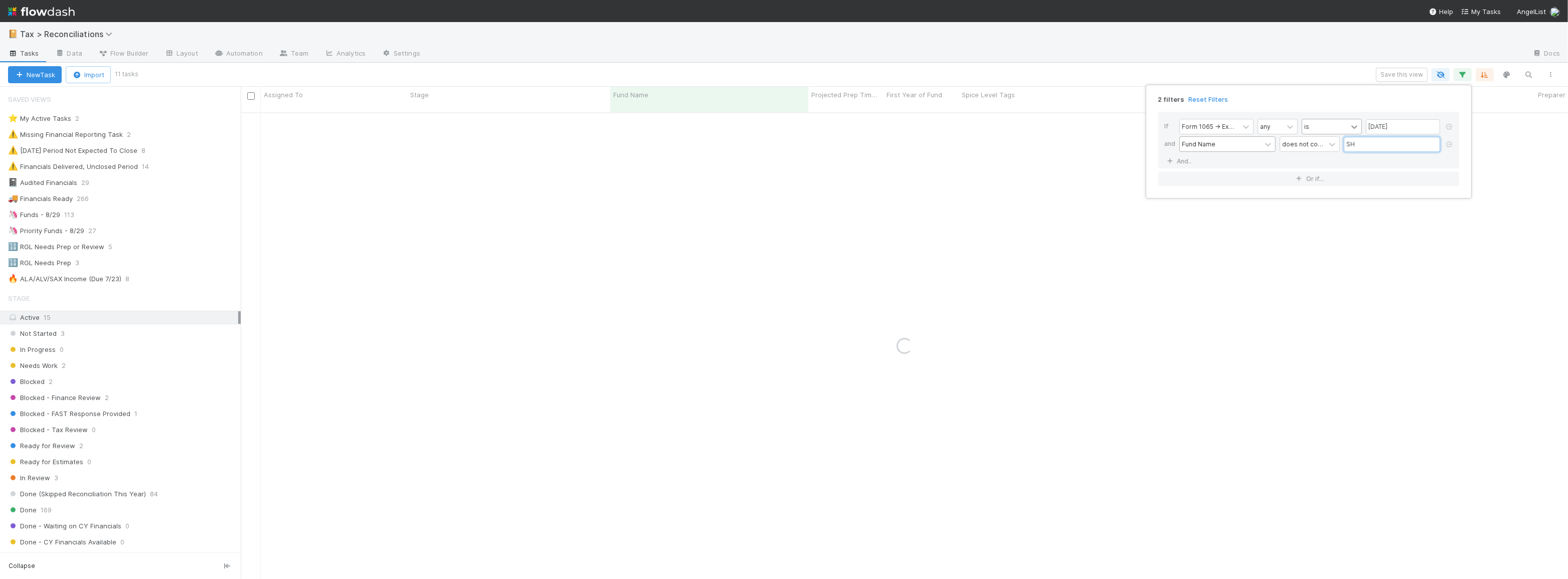
type input "S"
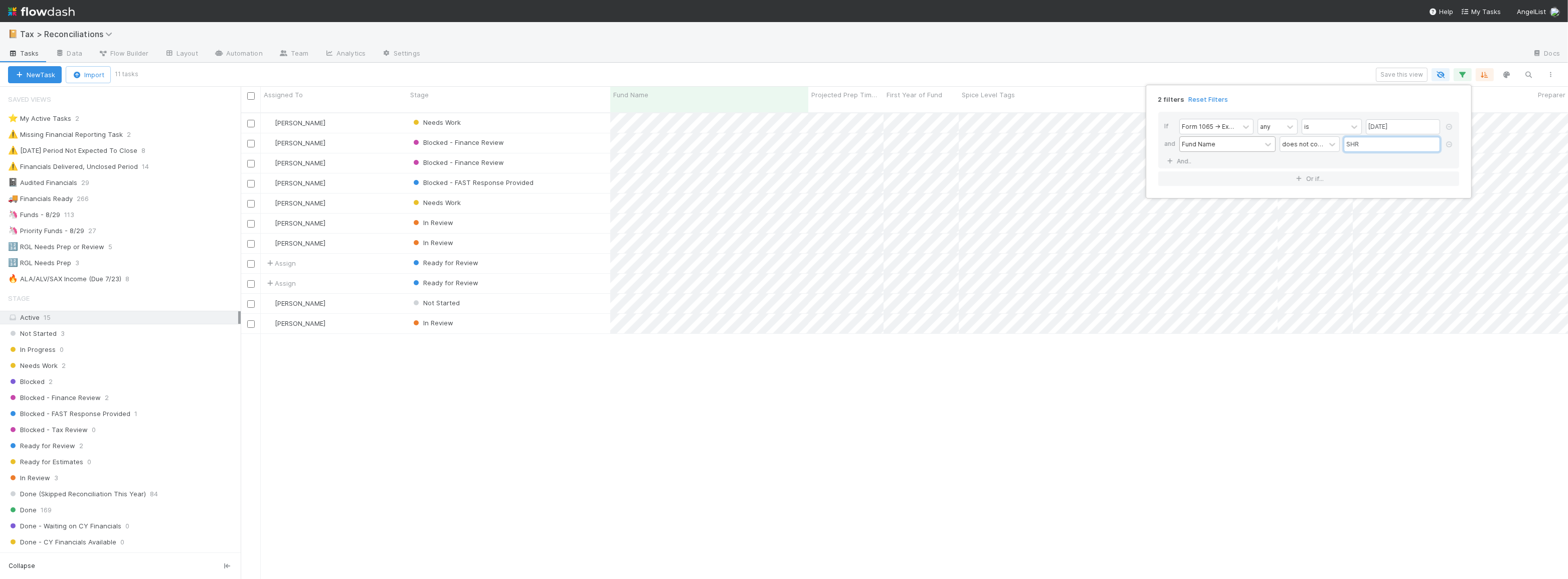
type input "SHR"
click at [1215, 71] on div "2 filters Reset Filters If Form 1065 -> Expected K1s Release Date any is 08/29/…" at bounding box center [784, 289] width 1568 height 579
